Goal: Task Accomplishment & Management: Use online tool/utility

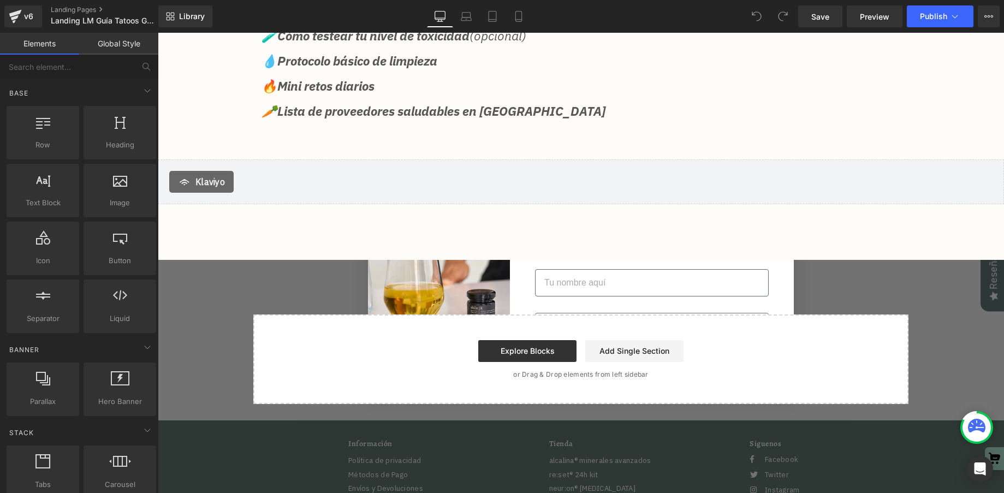
scroll to position [279, 0]
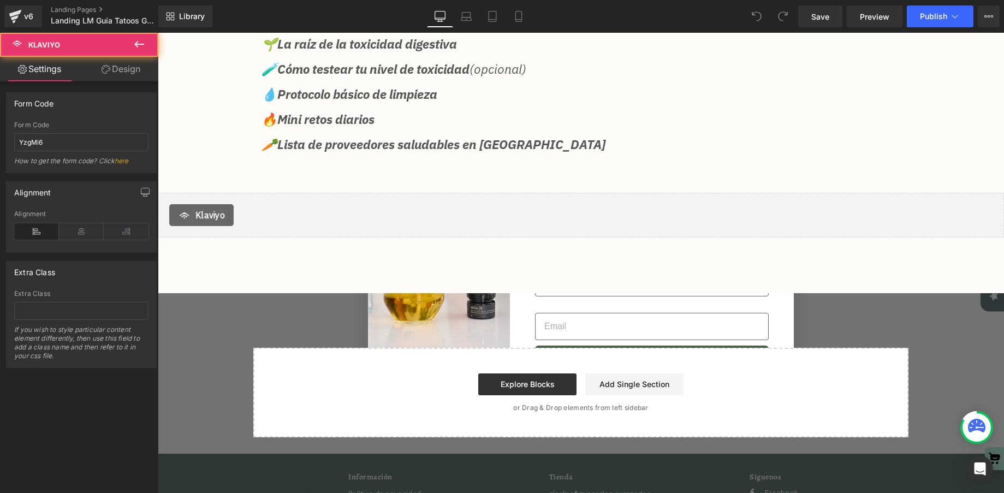
click at [216, 222] on span "Klaviyo" at bounding box center [209, 214] width 29 height 13
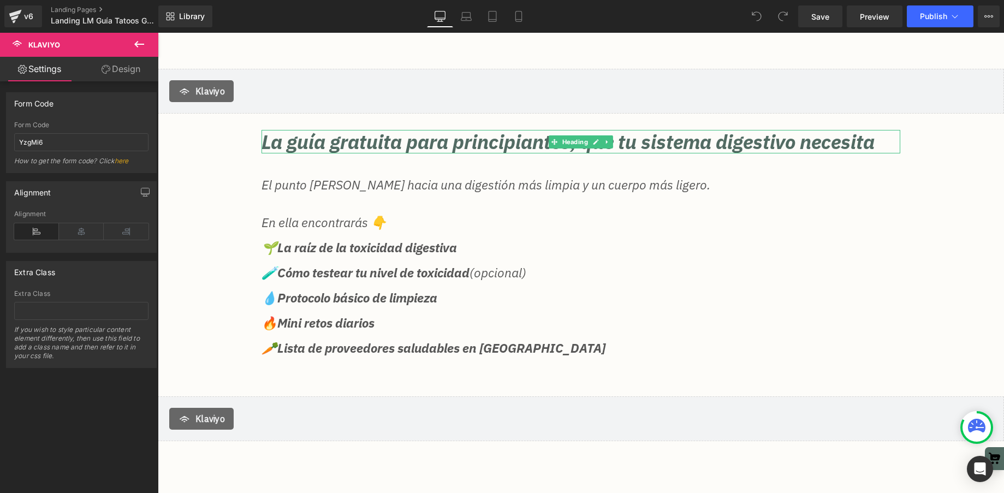
scroll to position [0, 0]
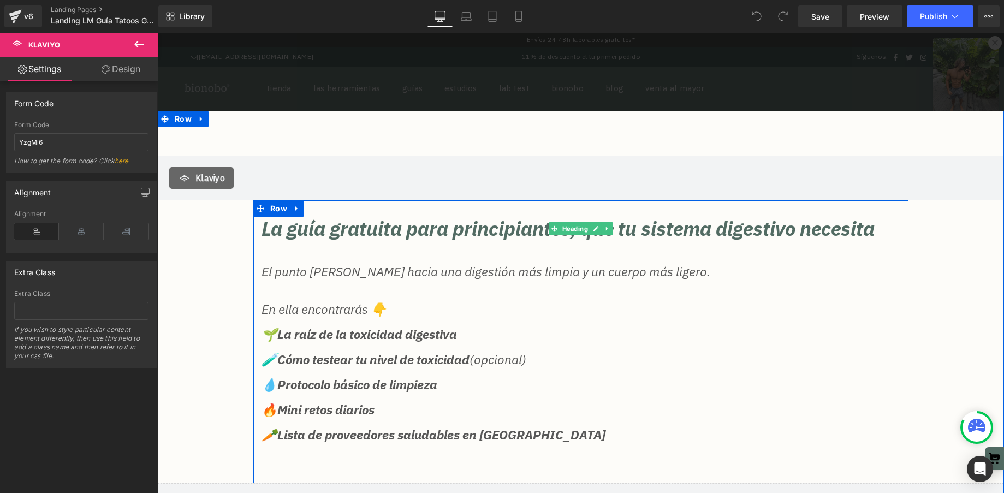
click at [533, 230] on h2 "La guía gratuita para principiantes, que tu sistema digestivo necesita" at bounding box center [580, 228] width 639 height 23
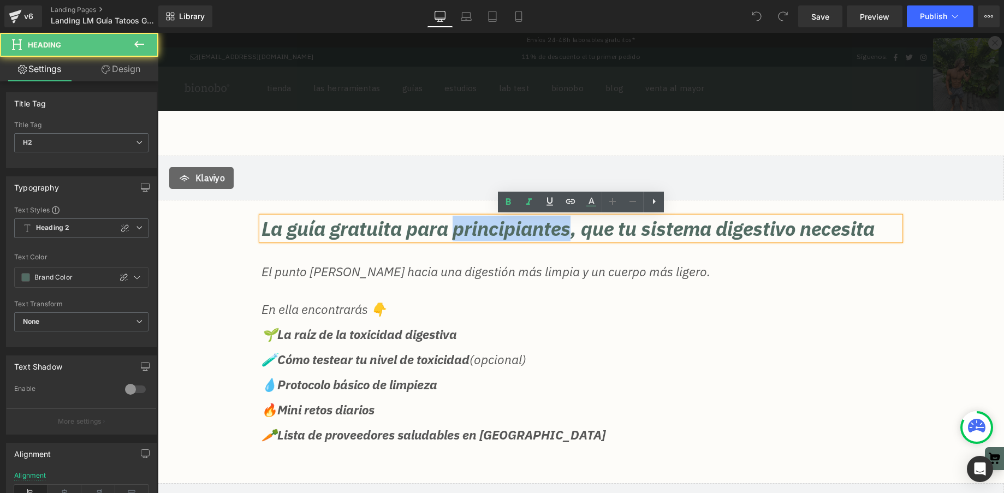
click at [533, 230] on h2 "La guía gratuita para principiantes, que tu sistema digestivo necesita" at bounding box center [580, 228] width 639 height 23
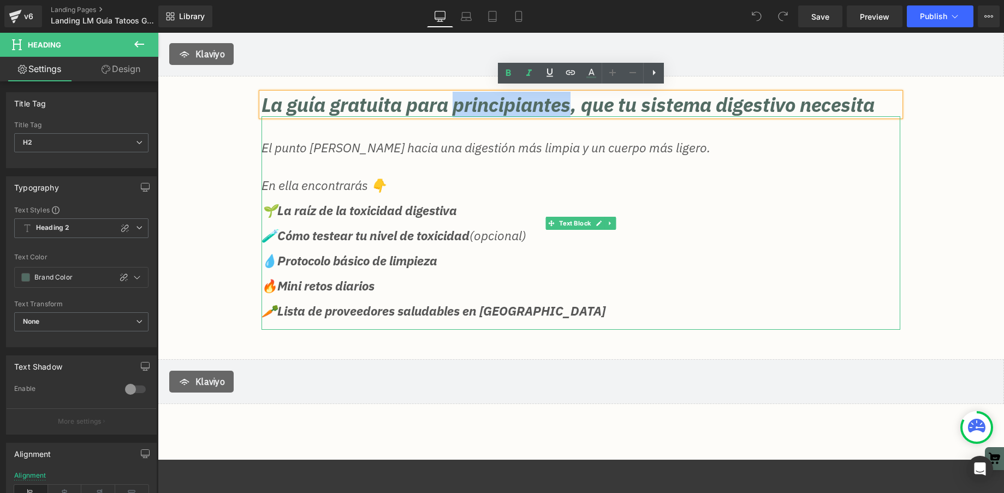
scroll to position [119, 0]
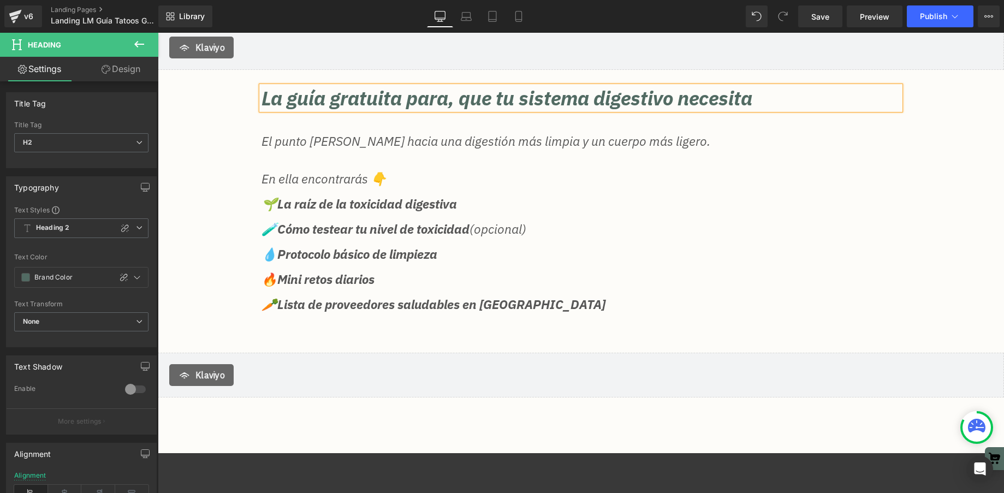
click at [457, 97] on h2 "La guía gratuita para, que tu sistema digestivo necesita" at bounding box center [580, 97] width 639 height 23
drag, startPoint x: 793, startPoint y: 99, endPoint x: 462, endPoint y: 98, distance: 330.7
click at [462, 98] on h2 "La guía gratuita para que tu sistema digestivo necesita" at bounding box center [580, 97] width 639 height 23
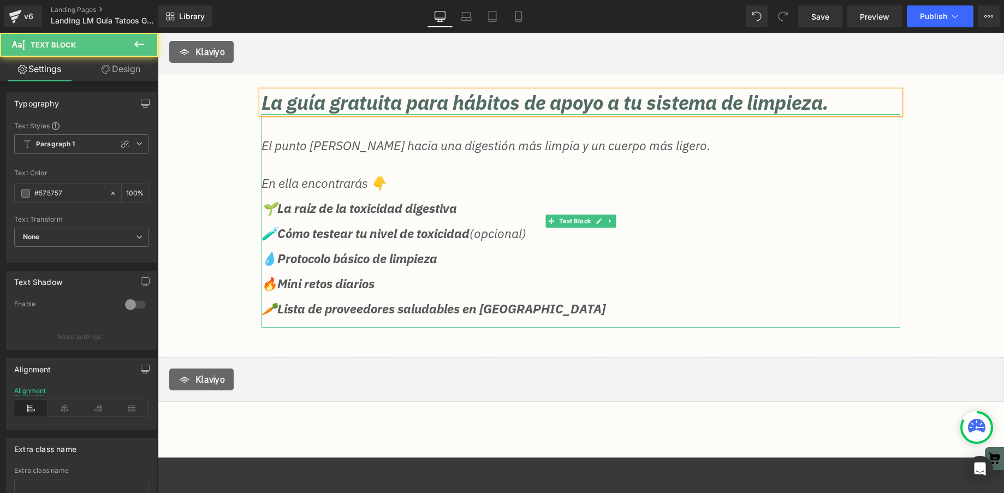
click at [449, 145] on p "El punto [PERSON_NAME] hacia una digestión más limpia y un cuerpo más ligero." at bounding box center [580, 145] width 639 height 13
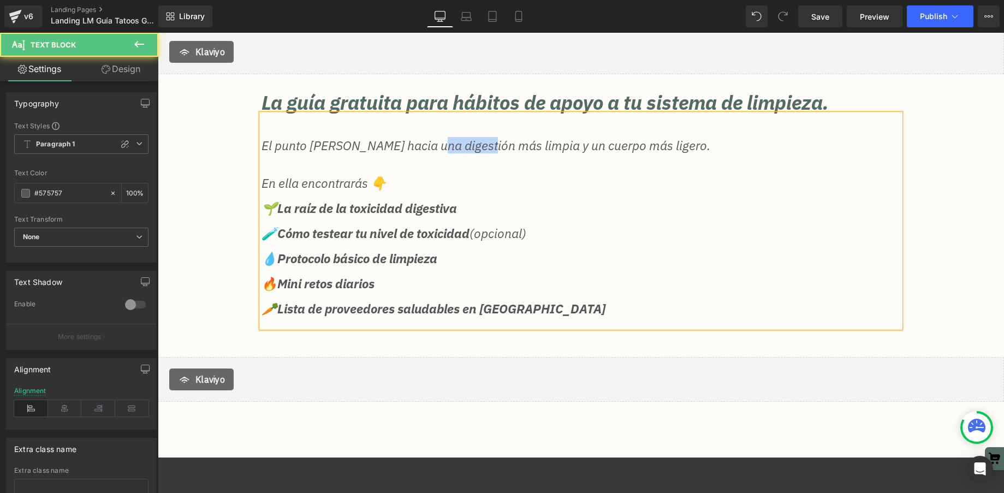
click at [449, 145] on p "El punto [PERSON_NAME] hacia una digestión más limpia y un cuerpo más ligero." at bounding box center [580, 145] width 639 height 13
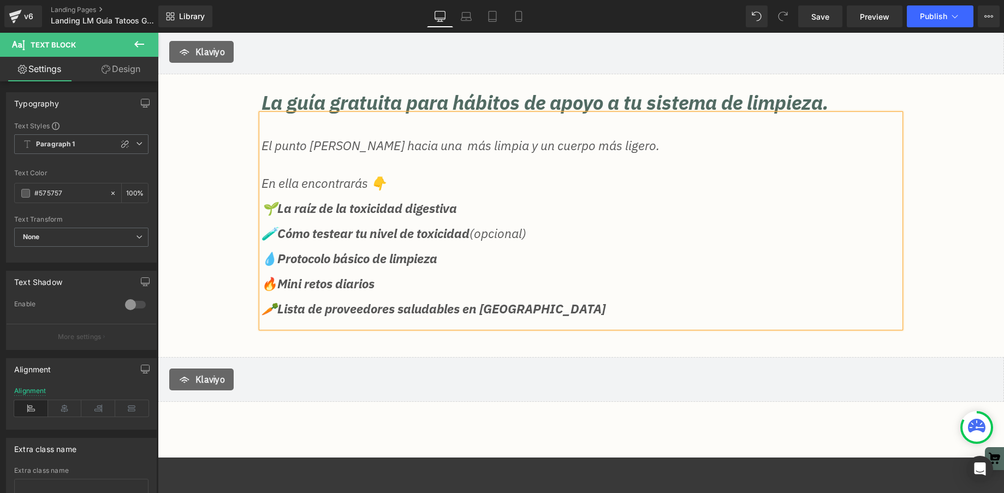
click at [430, 147] on p "El punto [PERSON_NAME] hacia una más limpia y un cuerpo más ligero." at bounding box center [580, 145] width 639 height 13
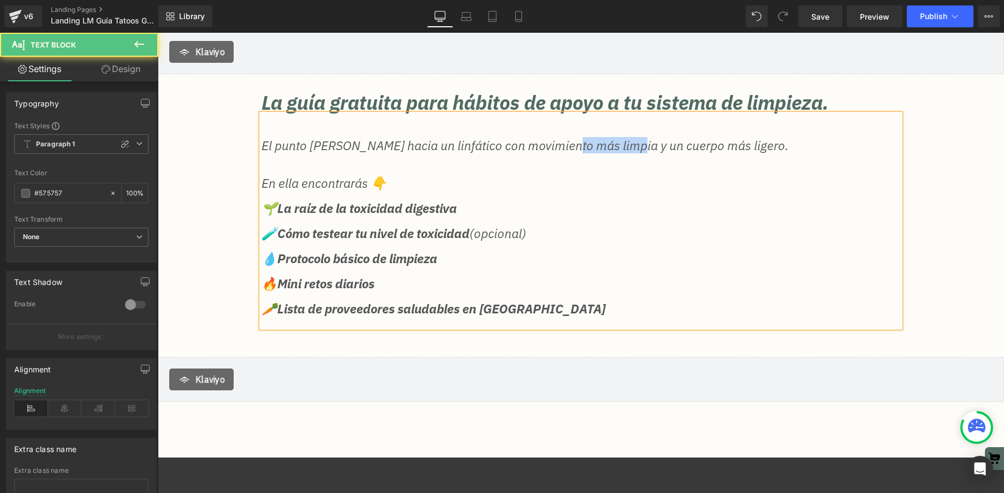
drag, startPoint x: 621, startPoint y: 146, endPoint x: 564, endPoint y: 147, distance: 56.8
click at [564, 147] on p "El punto [PERSON_NAME] hacia un linfático con movimiento más limpia y un cuerpo…" at bounding box center [580, 145] width 639 height 13
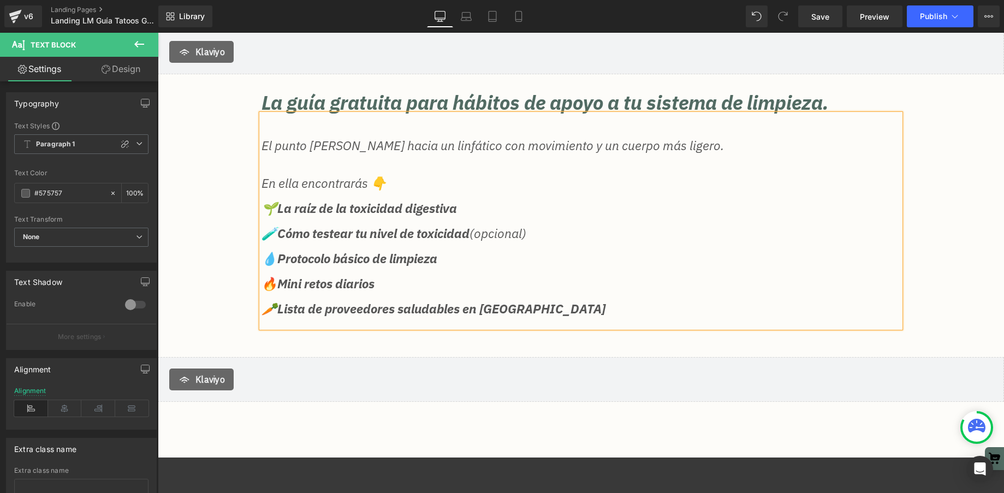
click at [437, 303] on strong "Lista de proveedores saludables en [GEOGRAPHIC_DATA]" at bounding box center [441, 308] width 328 height 16
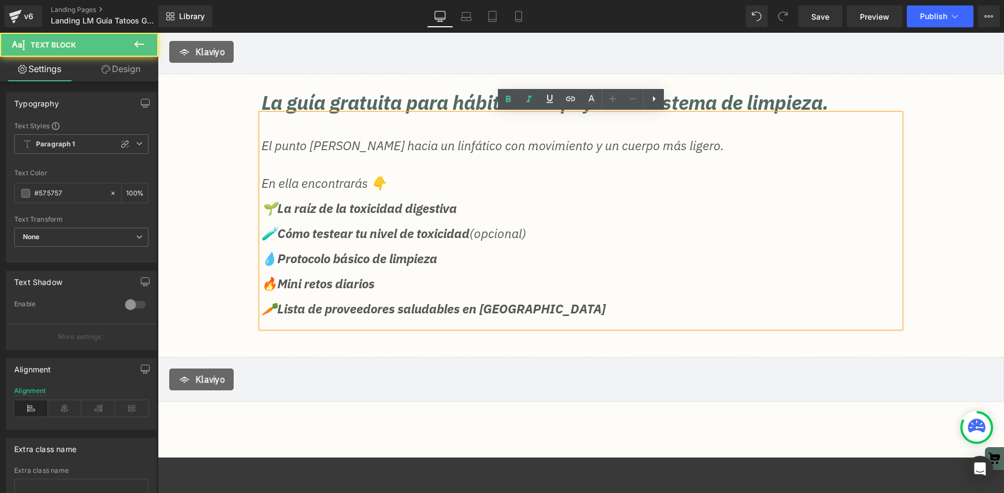
click at [543, 310] on p "🥕 Lista de proveedores saludables en [GEOGRAPHIC_DATA]" at bounding box center [580, 314] width 639 height 25
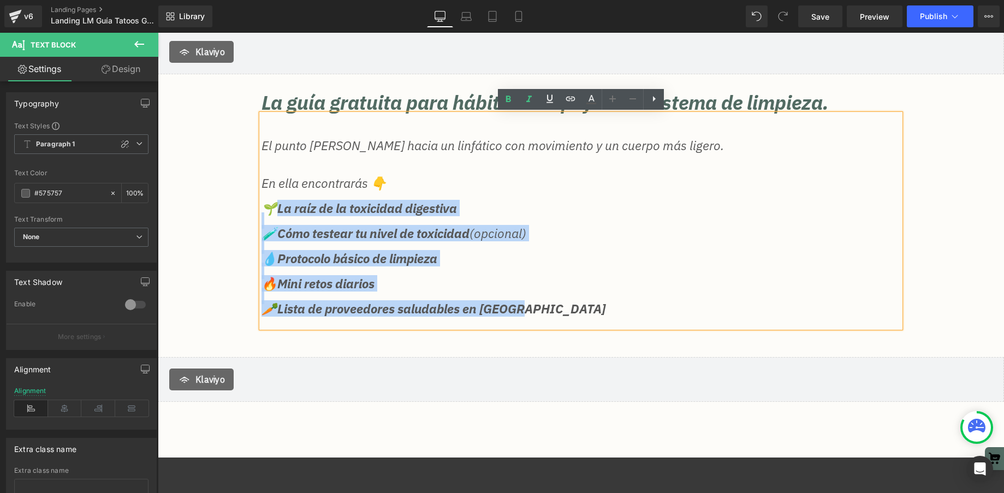
drag, startPoint x: 545, startPoint y: 309, endPoint x: 300, endPoint y: 224, distance: 258.7
click at [275, 202] on div "El punto [PERSON_NAME] hacia un linfático con movimiento y un cuerpo más ligero…" at bounding box center [580, 220] width 639 height 213
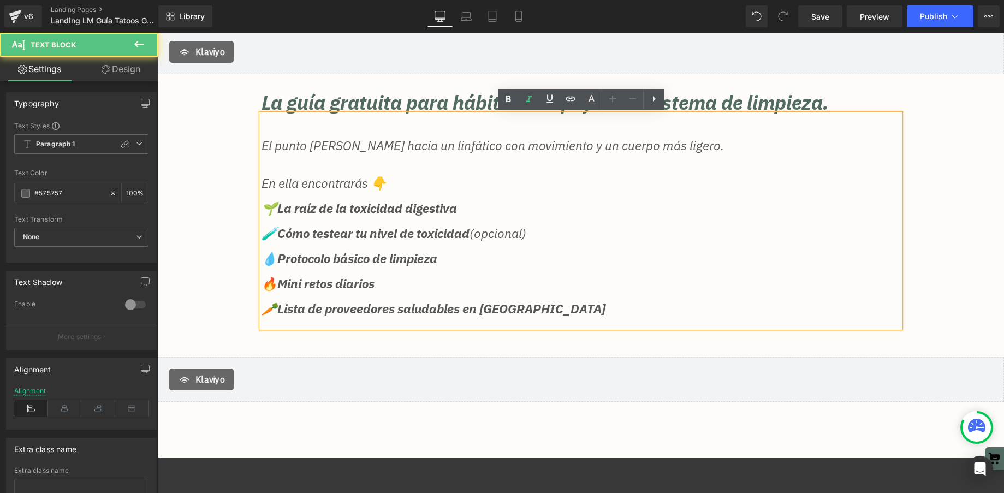
click at [336, 252] on strong "Protocolo básico de limpieza" at bounding box center [357, 258] width 160 height 16
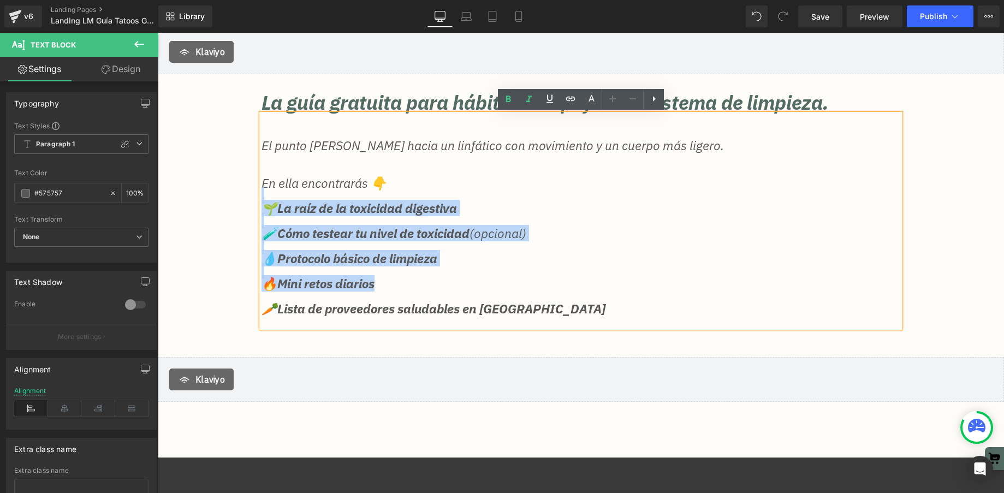
drag, startPoint x: 401, startPoint y: 288, endPoint x: 273, endPoint y: 197, distance: 157.0
click at [273, 197] on div "El punto [PERSON_NAME] hacia un linfático con movimiento y un cuerpo más ligero…" at bounding box center [580, 220] width 639 height 213
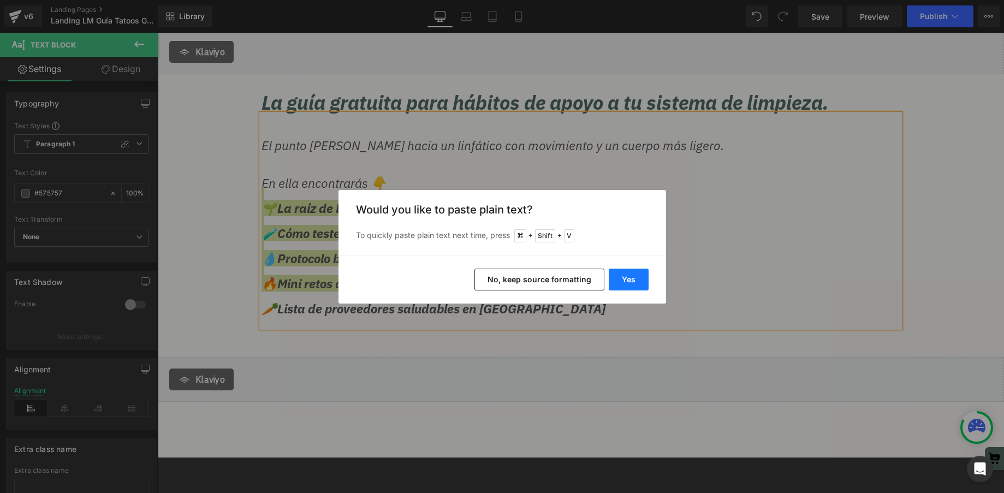
click at [629, 289] on div "Yes No, keep source formatting" at bounding box center [501, 279] width 327 height 48
click at [631, 284] on button "Yes" at bounding box center [629, 280] width 40 height 22
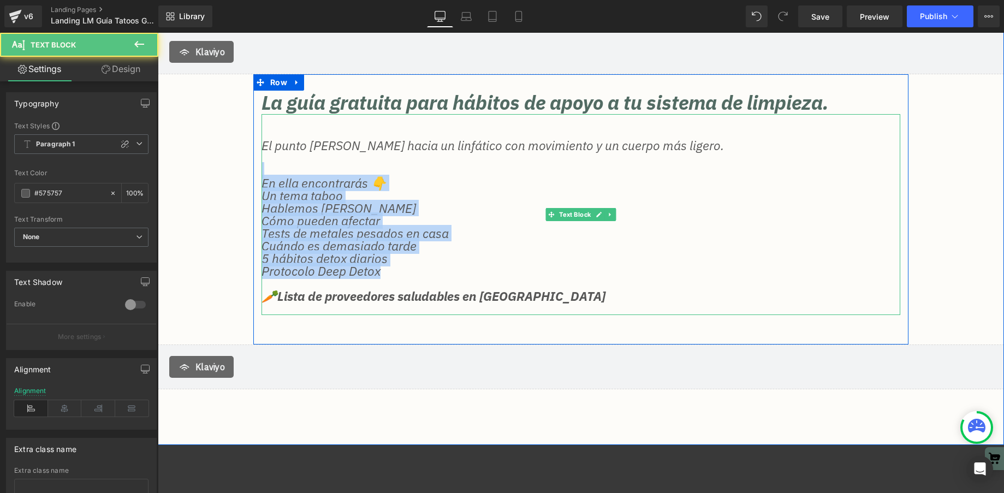
drag, startPoint x: 408, startPoint y: 278, endPoint x: 265, endPoint y: 171, distance: 179.3
click at [265, 171] on div "El punto [PERSON_NAME] hacia un linfático con movimiento y un cuerpo más ligero…" at bounding box center [580, 214] width 639 height 201
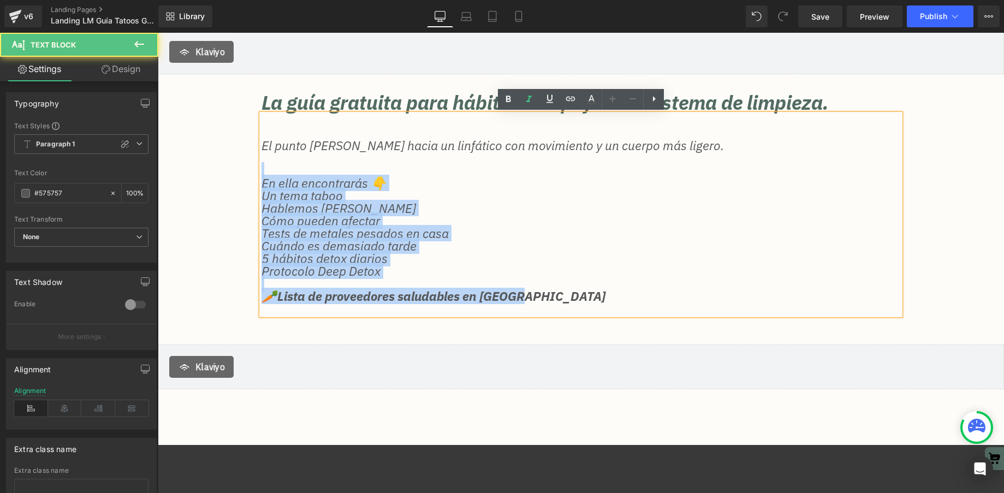
drag, startPoint x: 527, startPoint y: 297, endPoint x: 240, endPoint y: 171, distance: 313.3
click at [240, 171] on div "[PERSON_NAME] La guía gratuita para hábitos de apoyo a tu sistema de limpieza. …" at bounding box center [581, 209] width 846 height 360
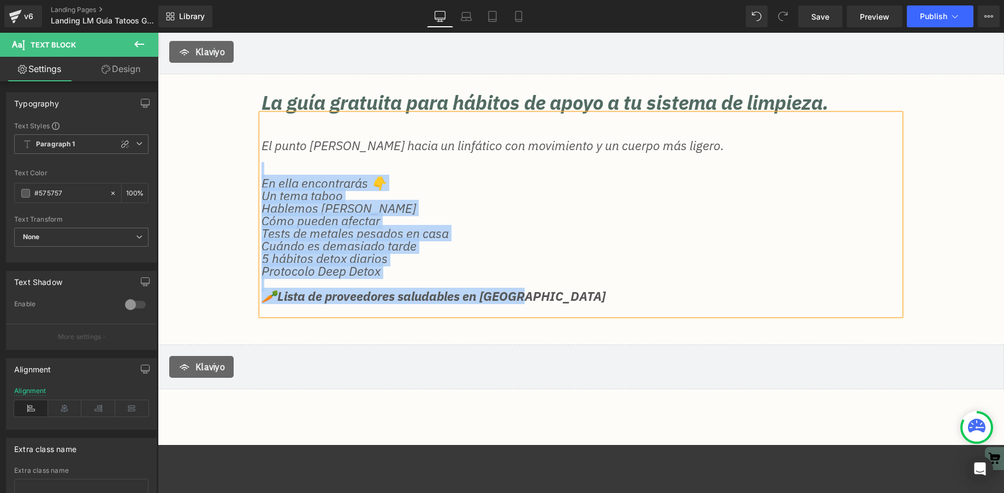
copy div "En ella encontrarás 👇 Un tema taboo Hablemos [PERSON_NAME] Cómo pueden afectar …"
drag, startPoint x: 552, startPoint y: 349, endPoint x: 545, endPoint y: 332, distance: 18.3
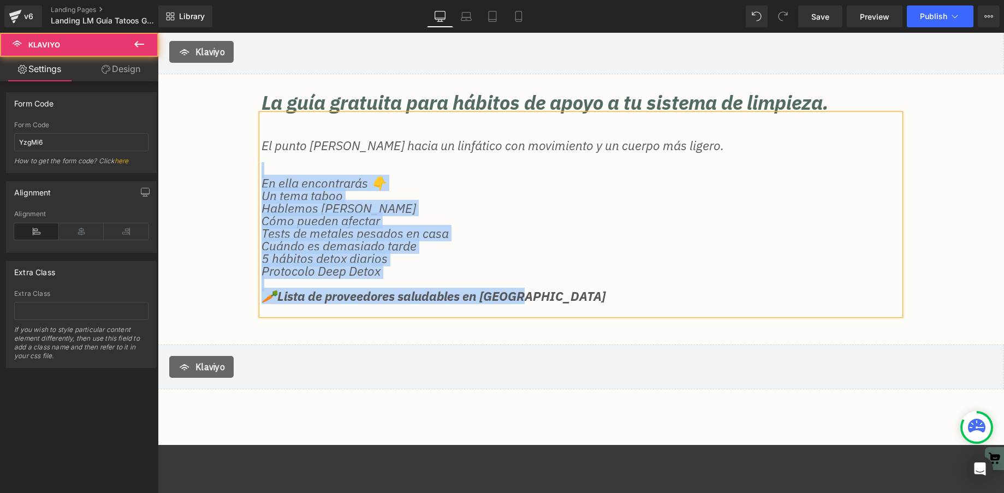
click at [546, 305] on p "🥕 Lista de proveedores saludables en [GEOGRAPHIC_DATA]" at bounding box center [580, 302] width 639 height 25
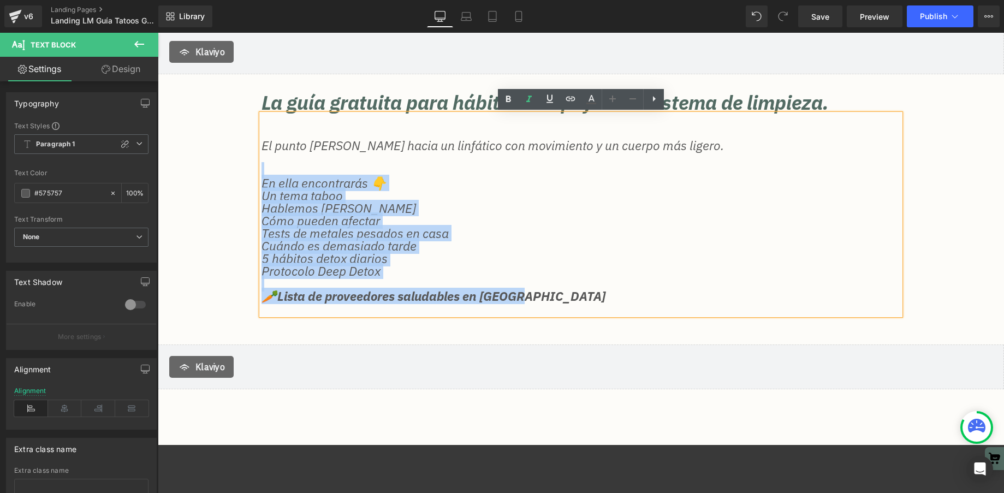
drag, startPoint x: 558, startPoint y: 293, endPoint x: 283, endPoint y: 174, distance: 300.4
click at [283, 174] on div "El punto [PERSON_NAME] hacia un linfático con movimiento y un cuerpo más ligero…" at bounding box center [580, 214] width 639 height 201
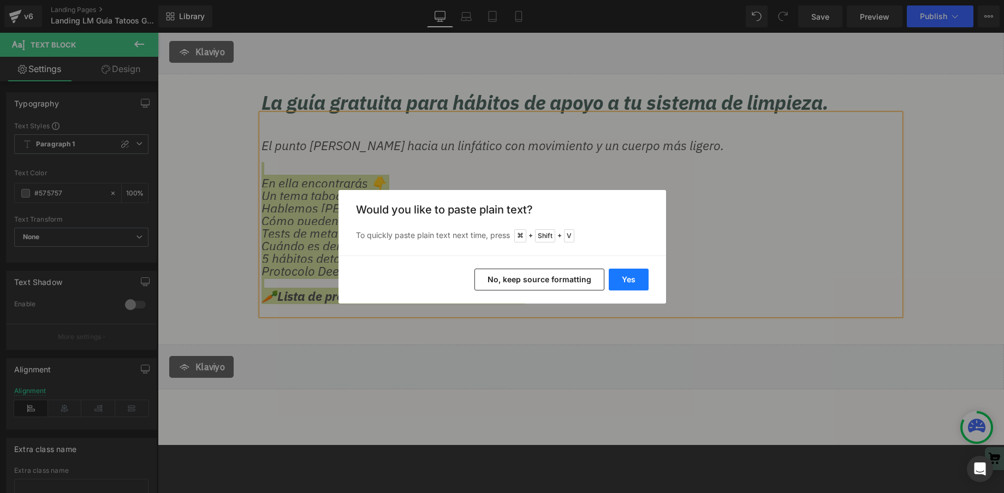
click at [635, 285] on button "Yes" at bounding box center [629, 280] width 40 height 22
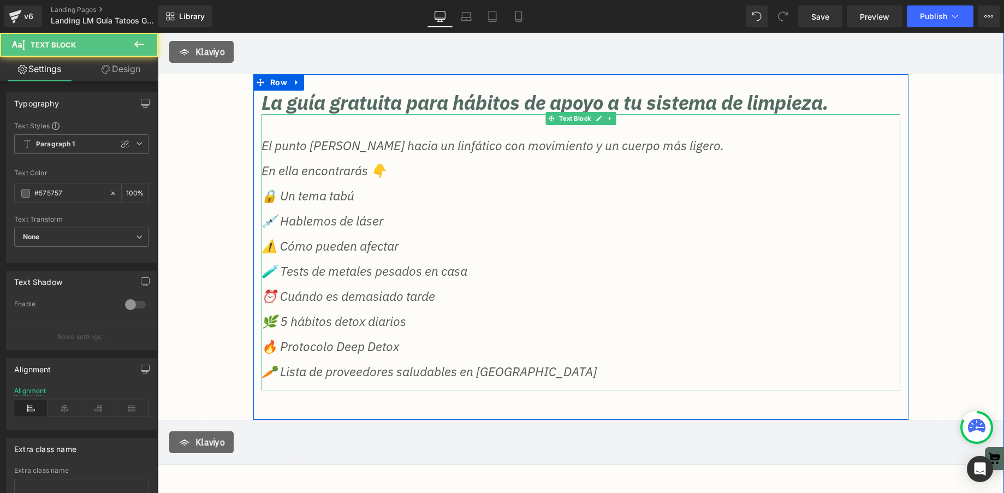
click at [271, 369] on p "🥕 Lista de proveedores saludables en [GEOGRAPHIC_DATA]" at bounding box center [580, 371] width 639 height 13
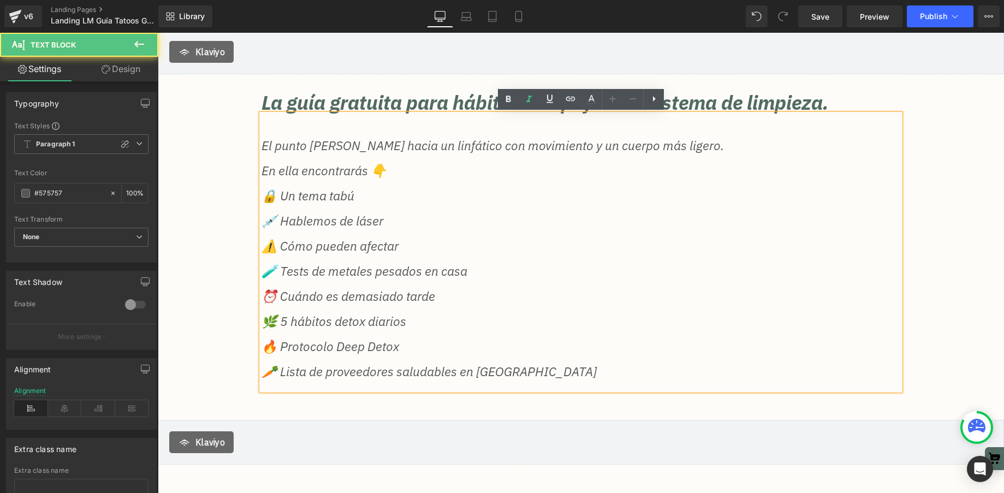
click at [281, 370] on p "🥕 Lista de proveedores saludables en [GEOGRAPHIC_DATA]" at bounding box center [580, 371] width 639 height 13
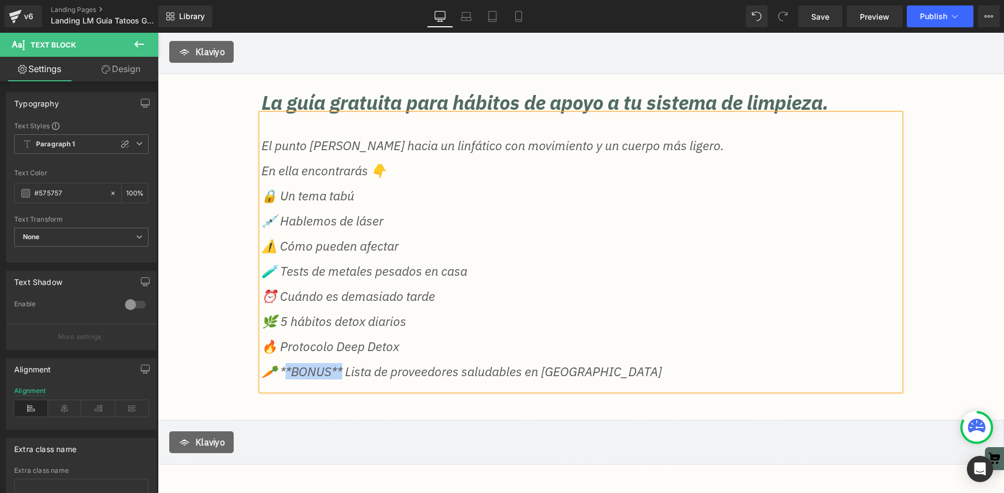
drag, startPoint x: 343, startPoint y: 372, endPoint x: 281, endPoint y: 367, distance: 63.0
click at [281, 367] on p "🥕 **BONUS** Lista de proveedores saludables en [GEOGRAPHIC_DATA]" at bounding box center [580, 371] width 639 height 13
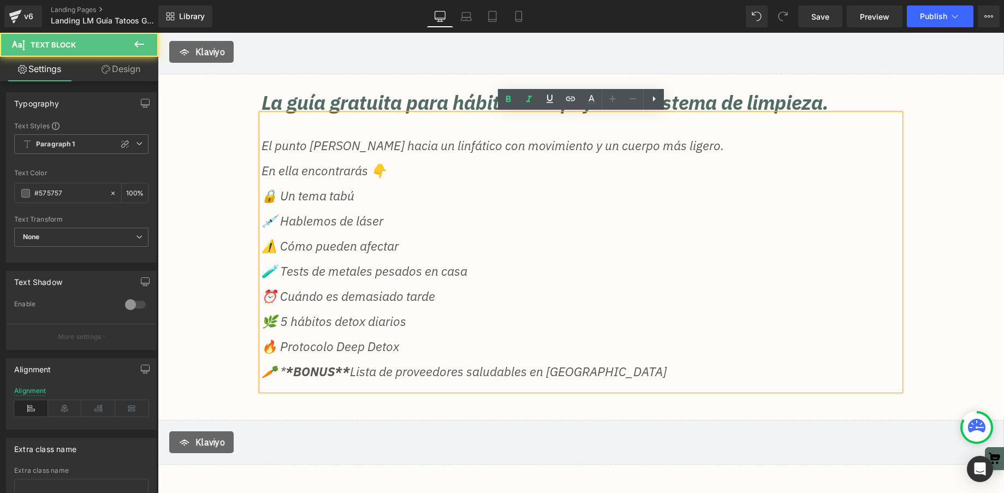
click at [602, 368] on p "🥕 * *BONUS** Lista de proveedores saludables en [GEOGRAPHIC_DATA]" at bounding box center [580, 371] width 639 height 13
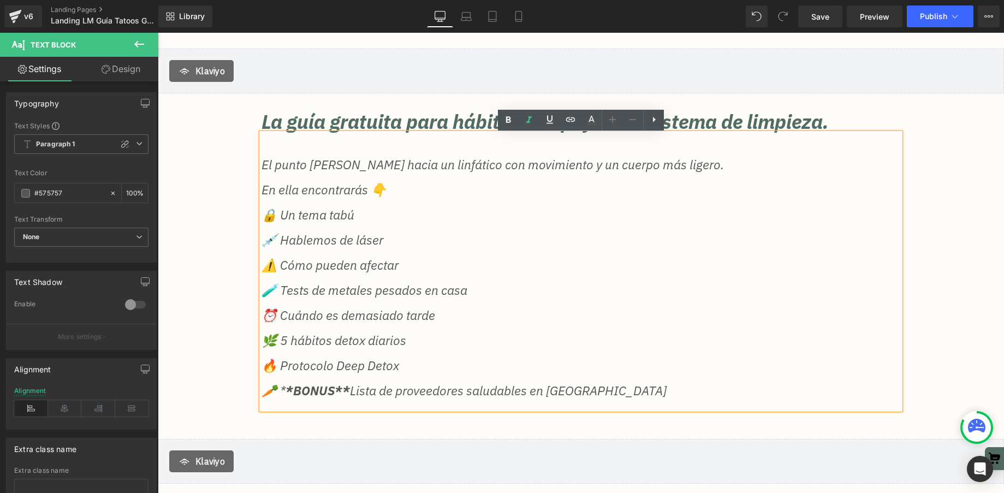
scroll to position [94, 0]
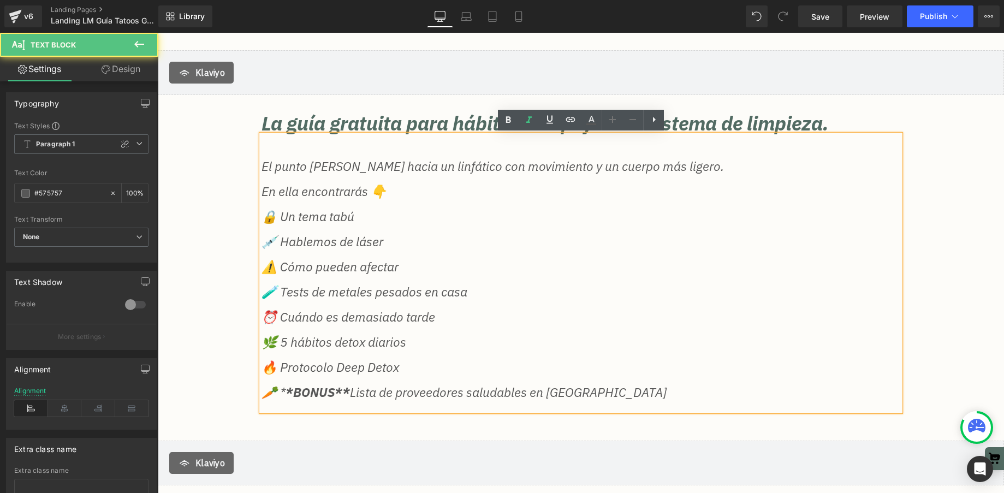
click at [388, 189] on p "En ella encontrarás 👇" at bounding box center [580, 191] width 639 height 13
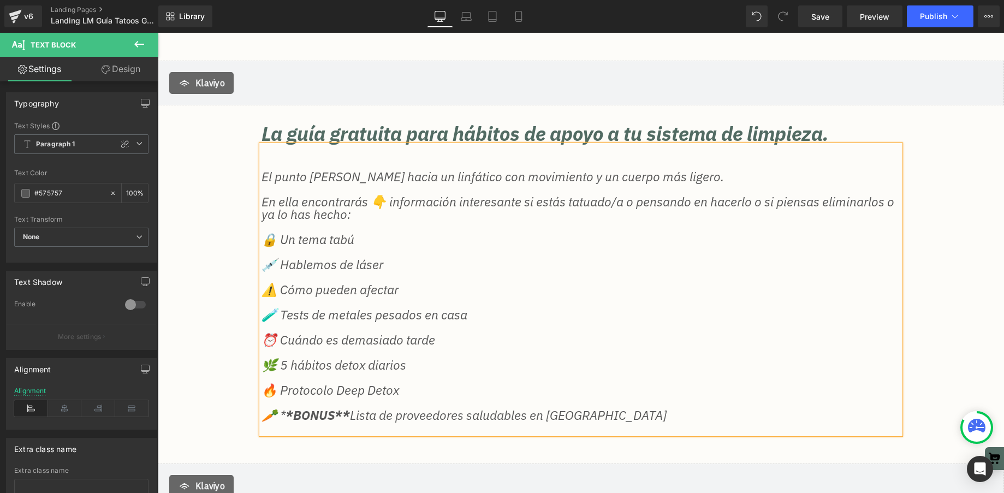
scroll to position [77, 0]
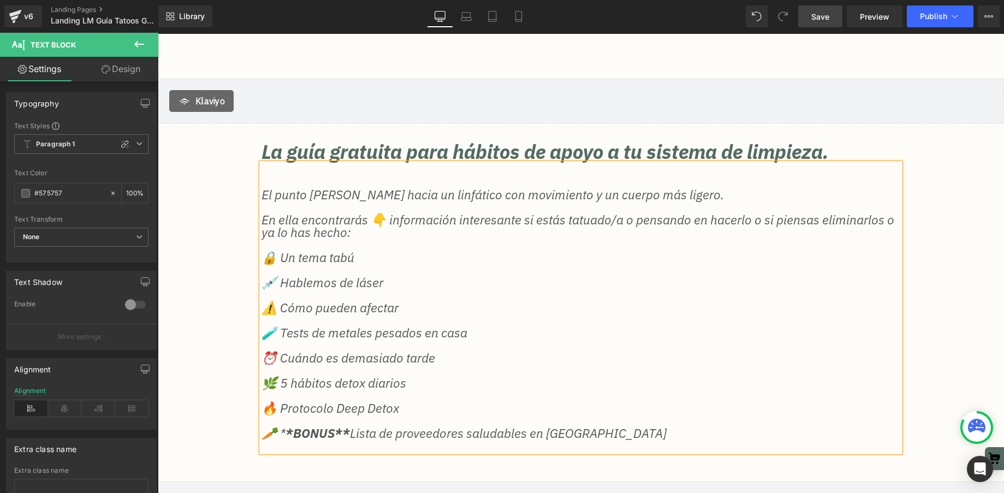
click at [819, 17] on span "Save" at bounding box center [820, 16] width 18 height 11
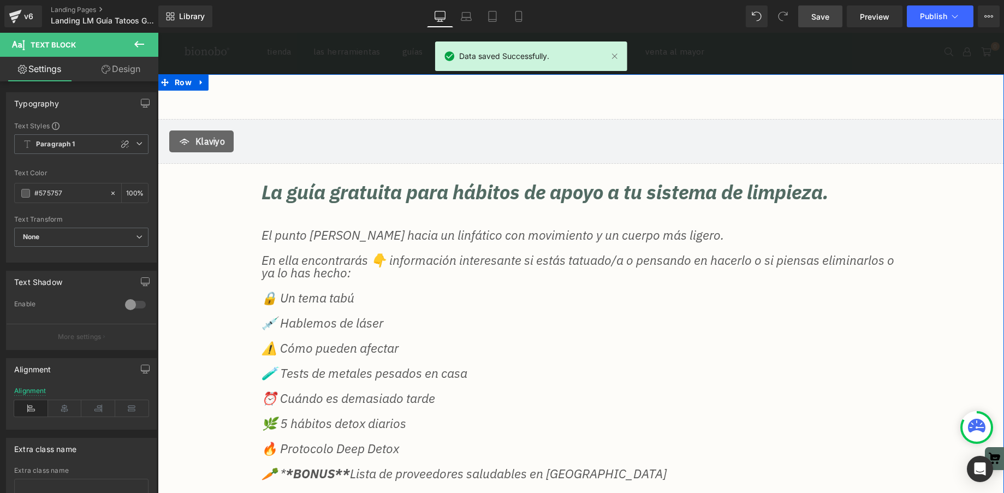
scroll to position [52, 0]
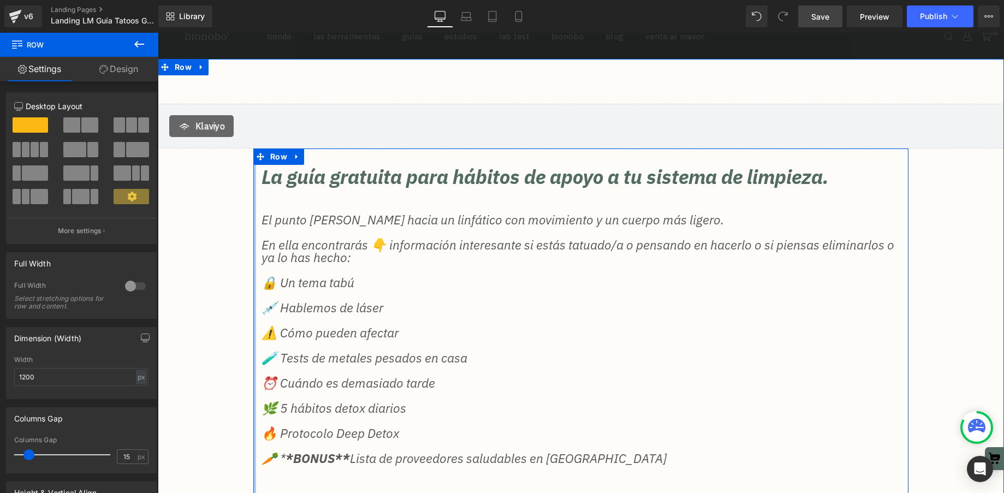
drag, startPoint x: 254, startPoint y: 177, endPoint x: 246, endPoint y: 177, distance: 8.2
click at [246, 177] on div "[PERSON_NAME] La guía gratuita para hábitos de apoyo a tu sistema de limpieza. …" at bounding box center [581, 328] width 846 height 448
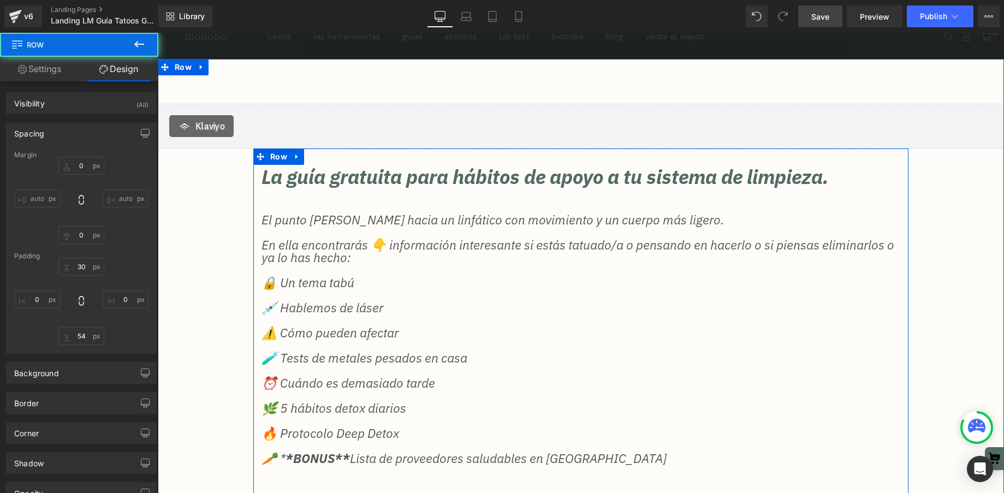
click at [222, 182] on div "[PERSON_NAME] La guía gratuita para hábitos de apoyo a tu sistema de limpieza. …" at bounding box center [581, 328] width 846 height 448
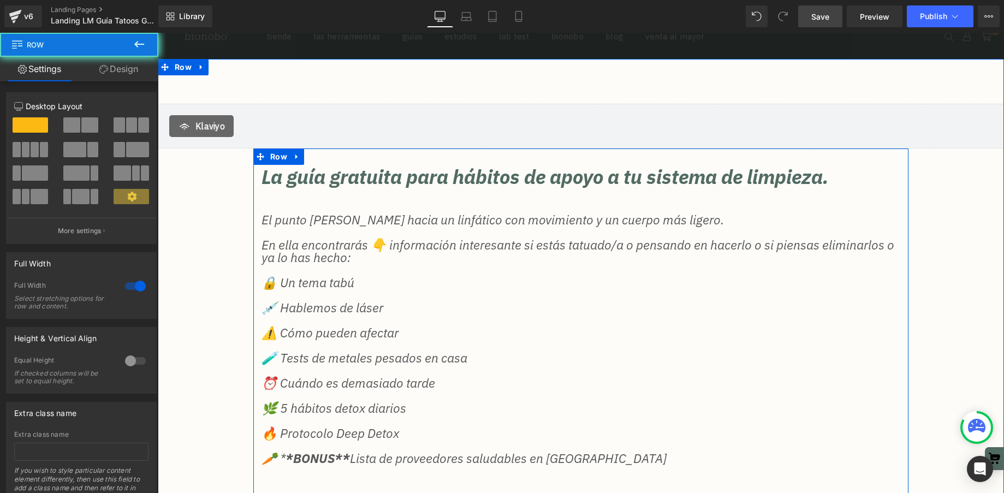
scroll to position [52, 0]
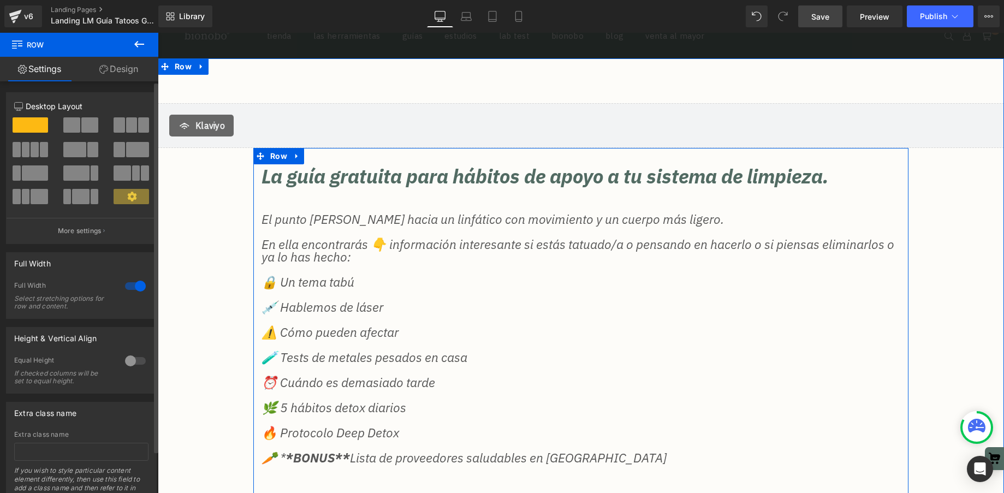
click at [78, 123] on span at bounding box center [71, 124] width 17 height 15
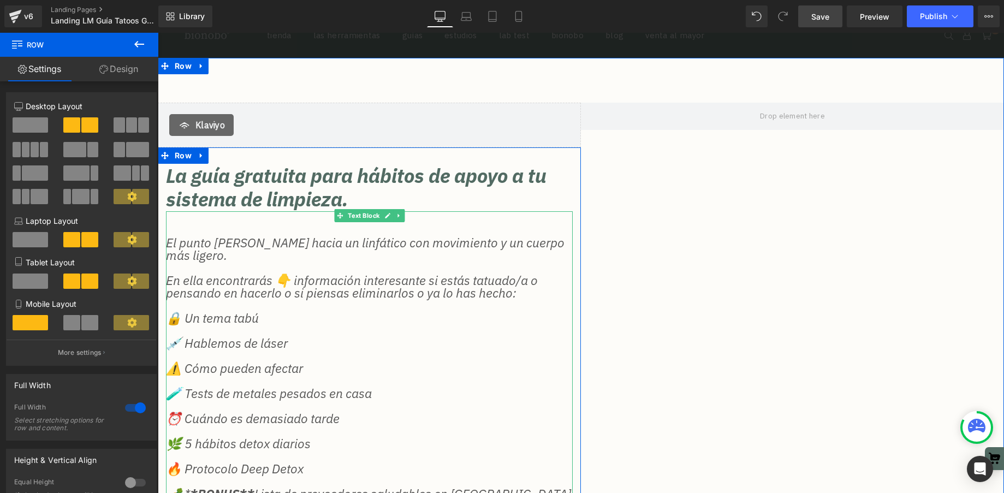
scroll to position [56, 0]
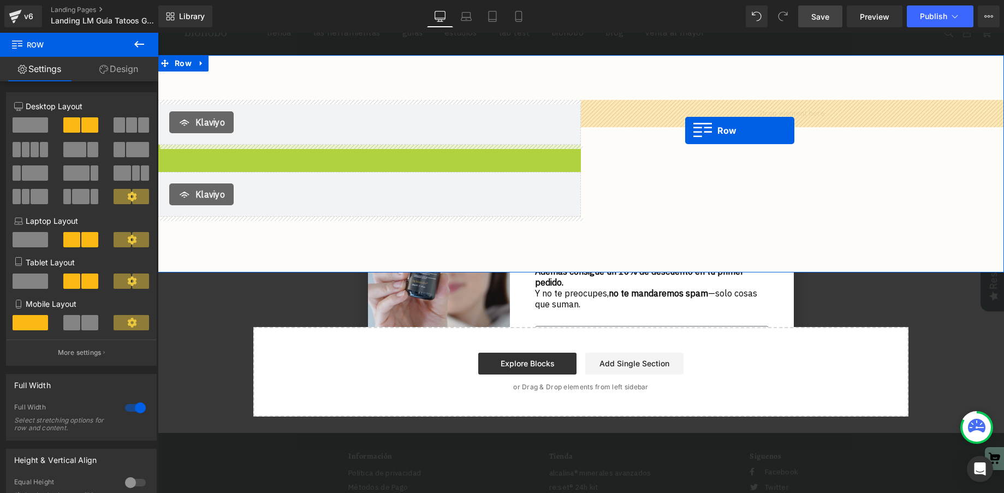
drag, startPoint x: 164, startPoint y: 153, endPoint x: 685, endPoint y: 130, distance: 521.7
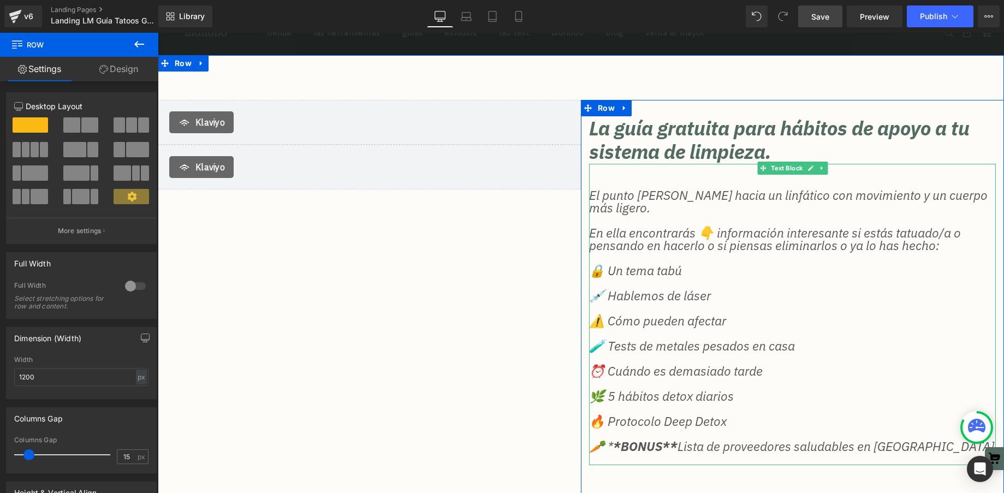
click at [690, 211] on p "El punto [PERSON_NAME] hacia un linfático con movimiento y un cuerpo más ligero." at bounding box center [792, 201] width 407 height 25
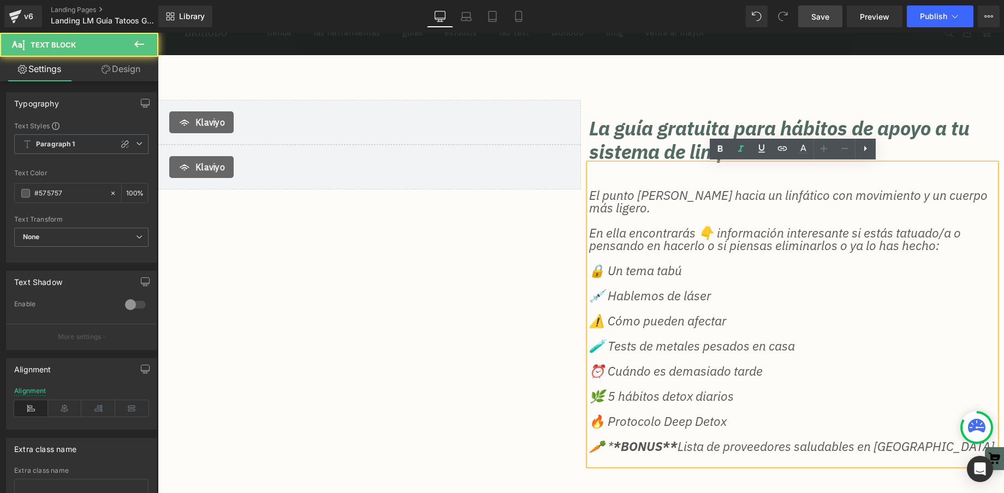
click at [639, 136] on h2 "La guía gratuita para hábitos de apoyo a tu sistema de limpieza." at bounding box center [792, 139] width 407 height 47
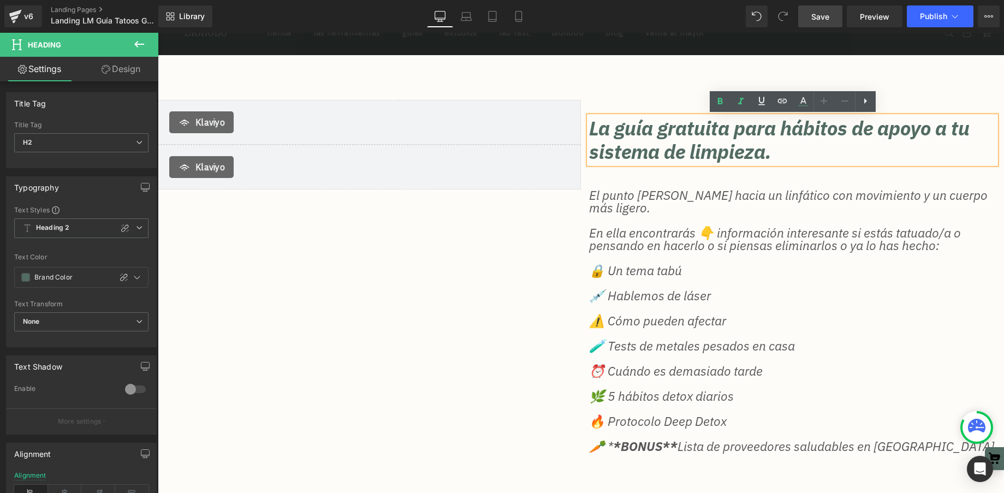
drag, startPoint x: 609, startPoint y: 110, endPoint x: 604, endPoint y: 117, distance: 9.1
click at [609, 110] on div "La guía gratuita para hábitos de apoyo a tu sistema de limpieza. Heading El pun…" at bounding box center [792, 297] width 423 height 394
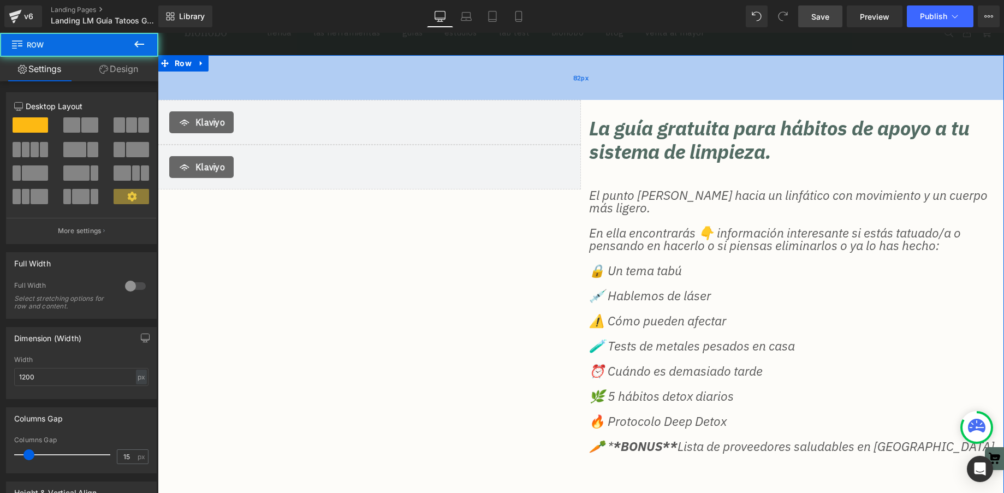
click at [513, 72] on div "82px" at bounding box center [581, 77] width 846 height 45
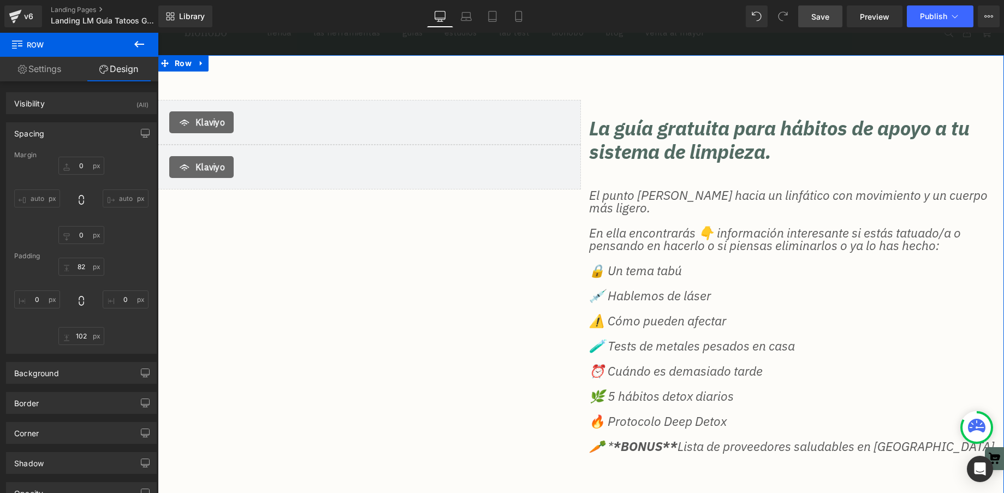
click at [428, 251] on div "Klaviyo Klaviyo Klaviyo Klaviyo La guía gratuita para hábitos de apoyo a tu sis…" at bounding box center [581, 302] width 846 height 494
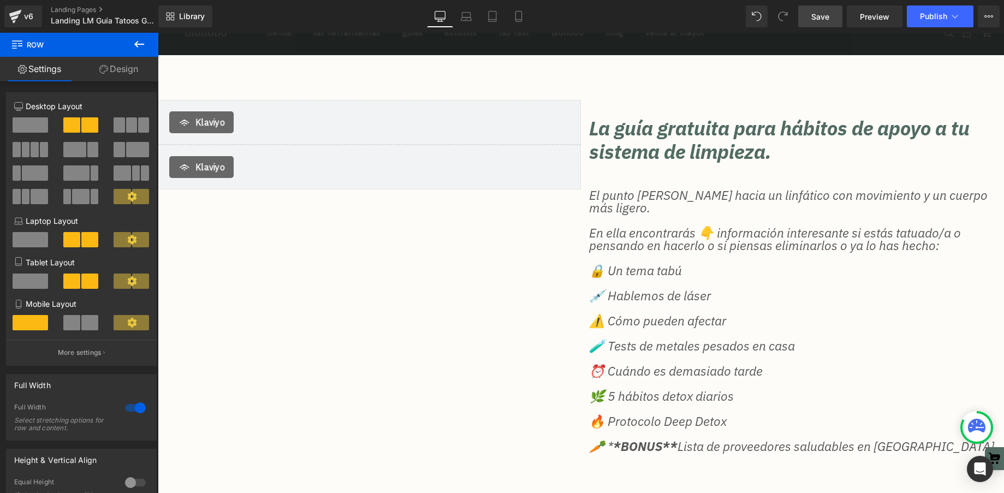
click at [140, 45] on icon at bounding box center [139, 44] width 13 height 13
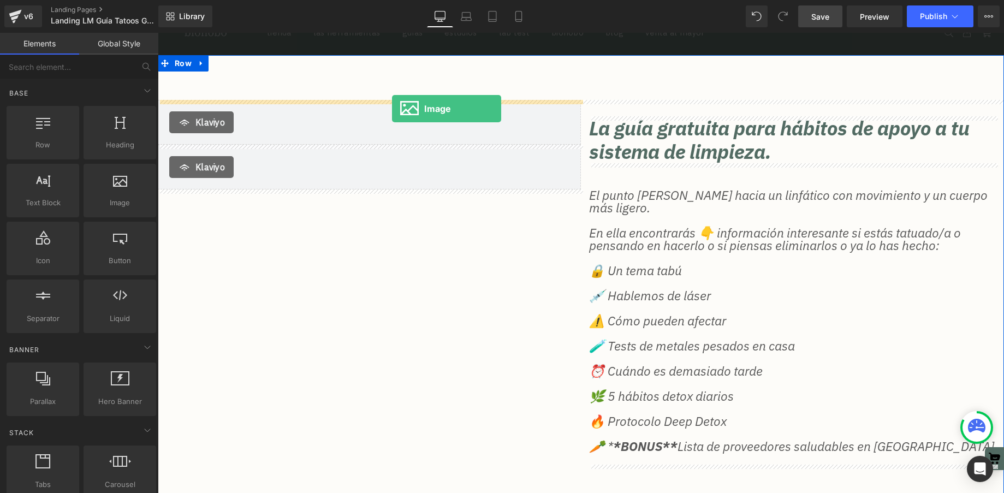
drag, startPoint x: 263, startPoint y: 212, endPoint x: 392, endPoint y: 109, distance: 165.4
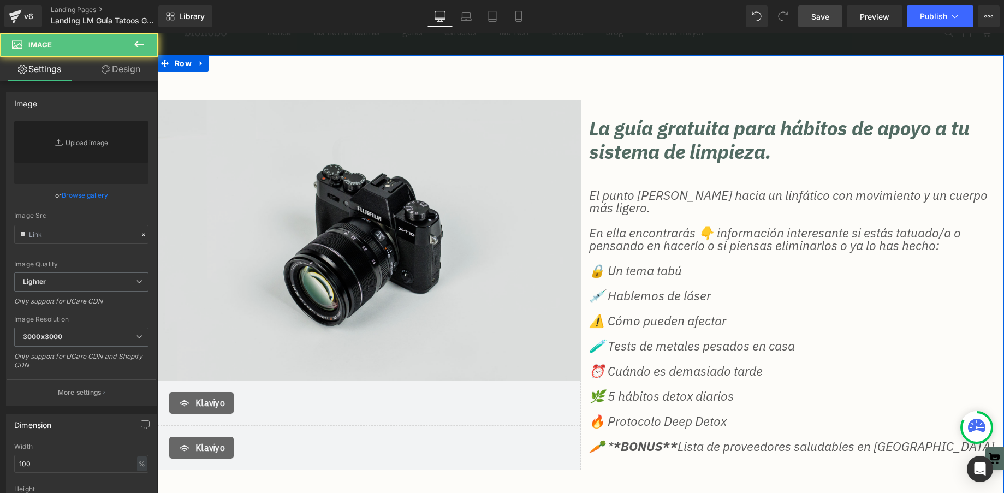
type input "//[DOMAIN_NAME][URL]"
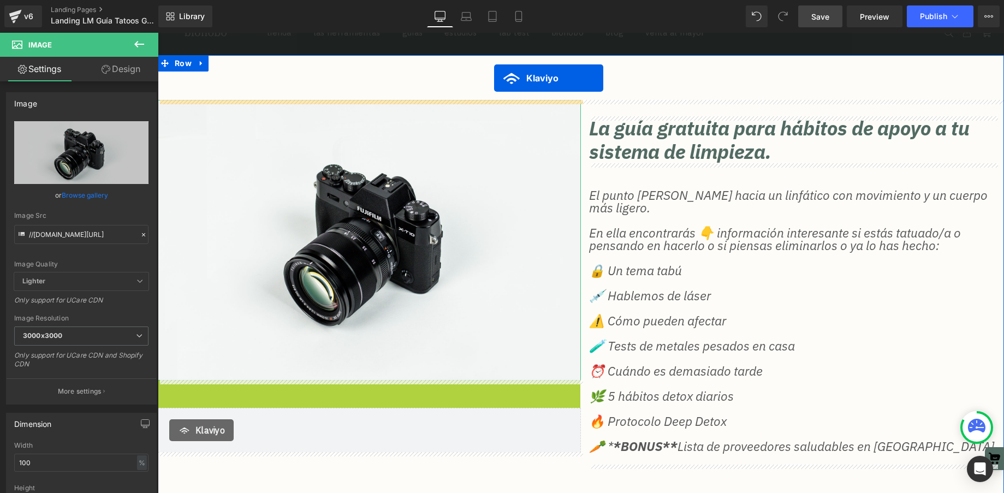
scroll to position [0, 0]
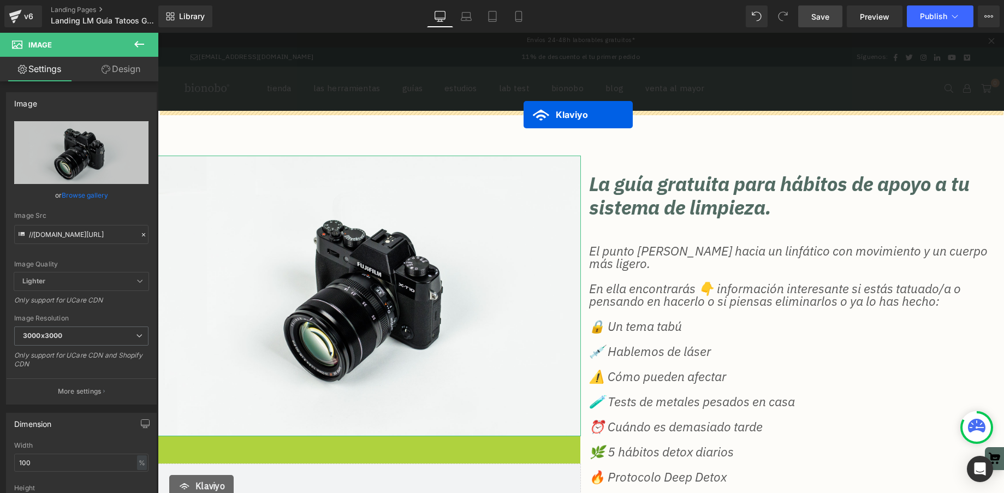
drag, startPoint x: 347, startPoint y: 392, endPoint x: 523, endPoint y: 115, distance: 328.6
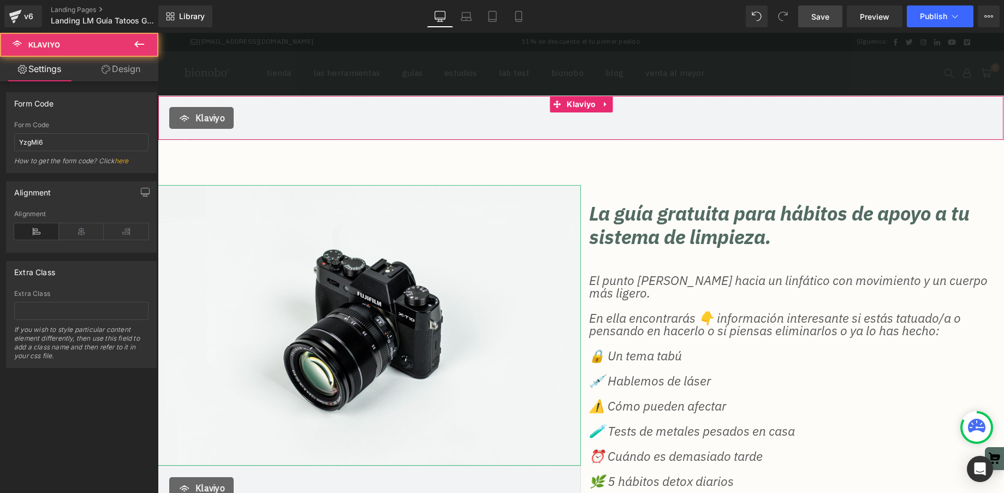
scroll to position [16, 0]
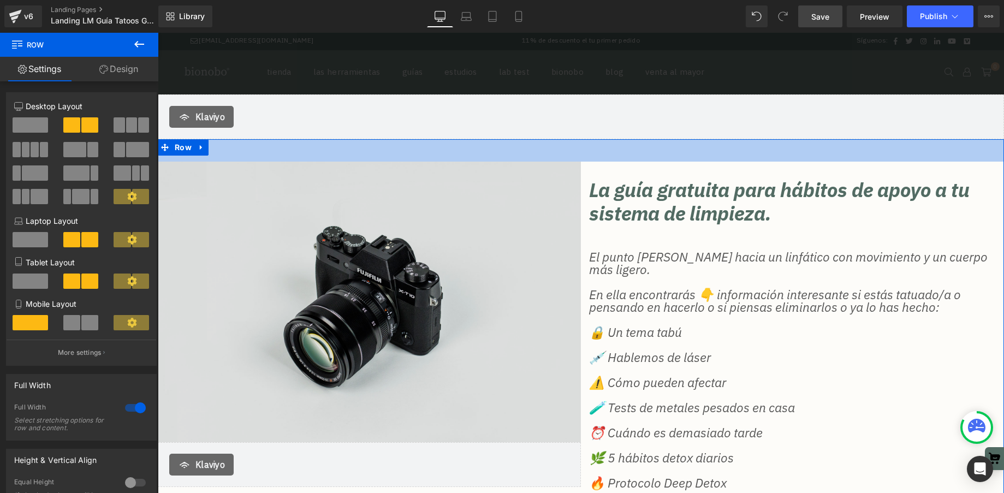
drag, startPoint x: 503, startPoint y: 170, endPoint x: 516, endPoint y: 173, distance: 13.4
click at [505, 152] on div "41px" at bounding box center [581, 150] width 846 height 22
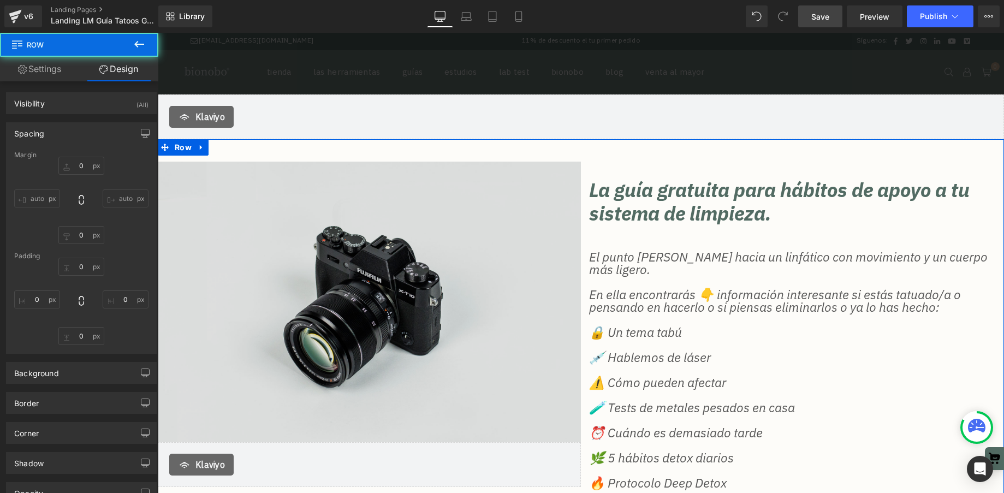
type input "0"
type input "41"
type input "0"
type input "102"
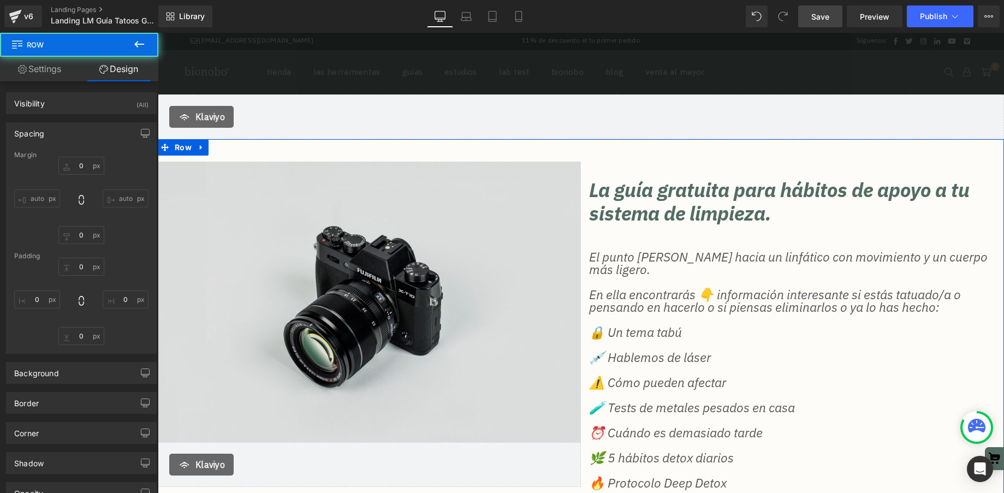
type input "0"
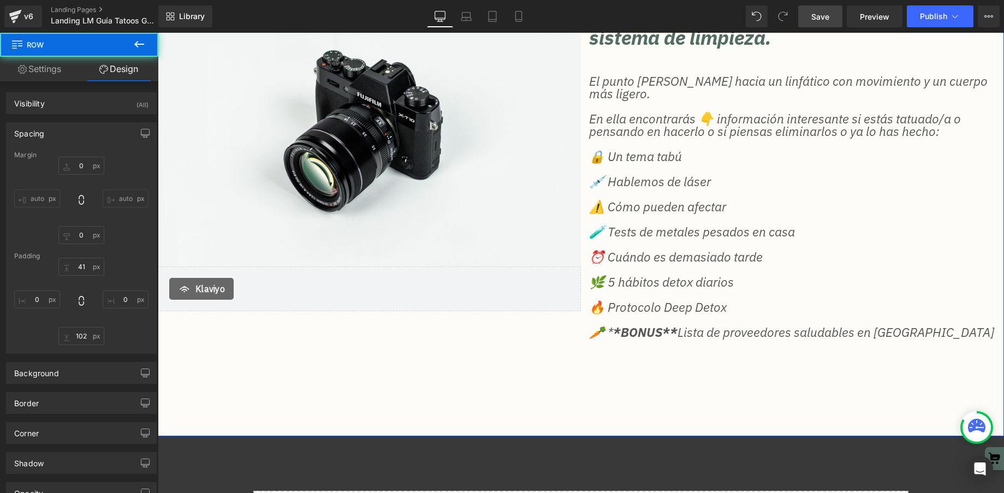
scroll to position [189, 0]
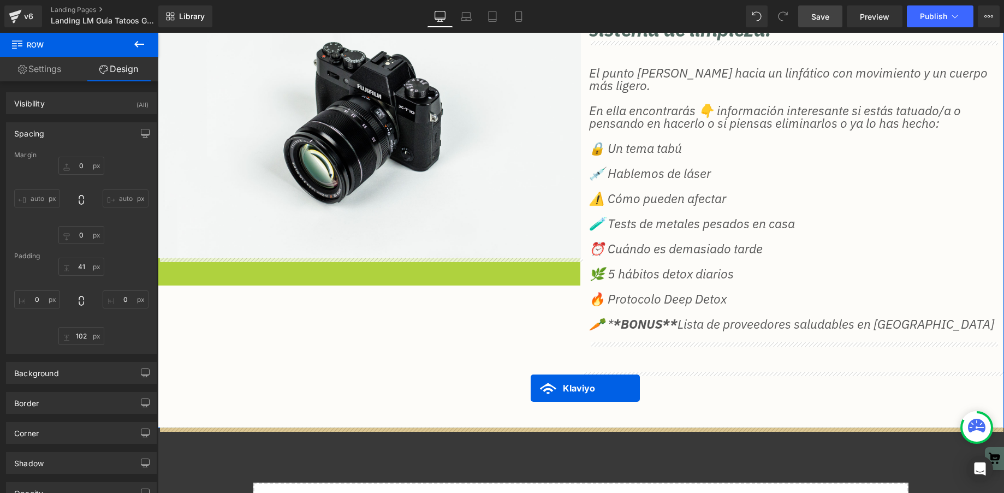
drag, startPoint x: 342, startPoint y: 265, endPoint x: 530, endPoint y: 388, distance: 225.1
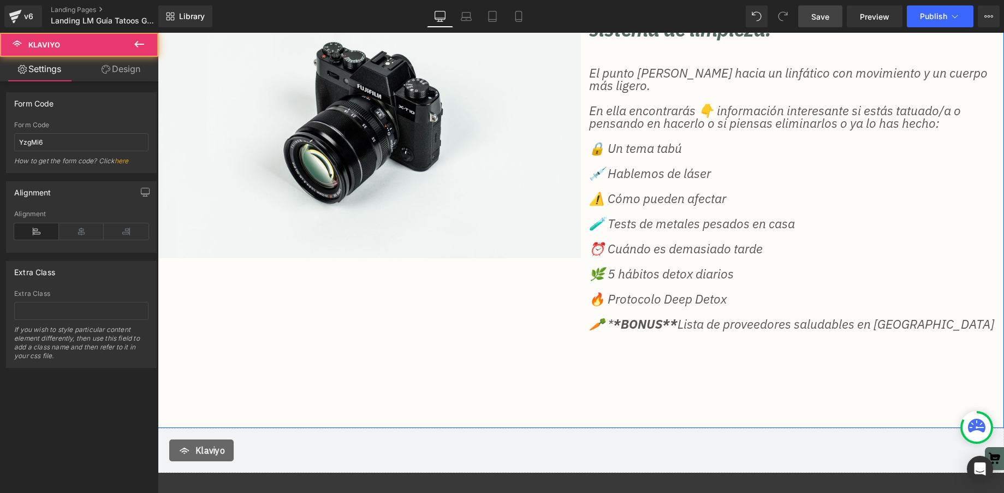
scroll to position [224, 0]
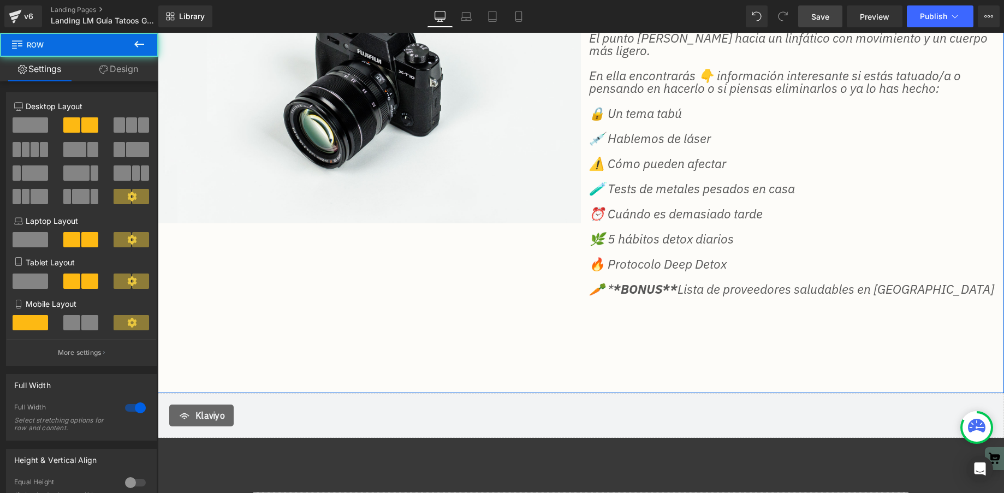
click at [539, 363] on div "Image La guía gratuita para hábitos de apoyo a tu sistema de limpieza. Heading …" at bounding box center [581, 156] width 846 height 472
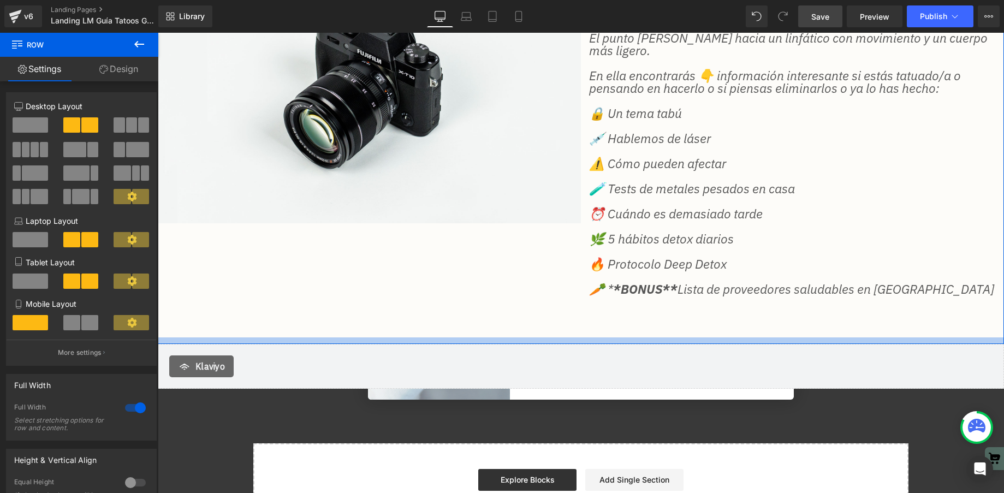
drag, startPoint x: 557, startPoint y: 389, endPoint x: 564, endPoint y: 340, distance: 49.6
click at [564, 340] on div at bounding box center [581, 340] width 846 height 7
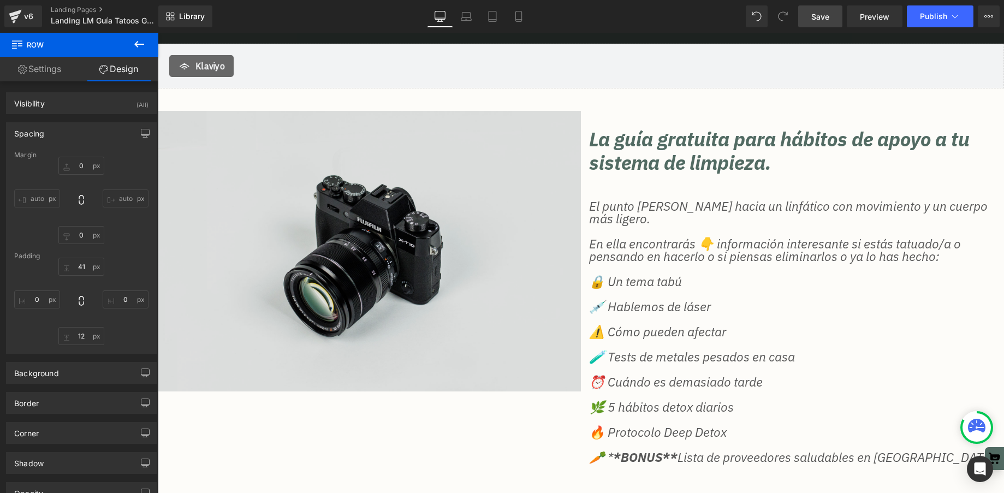
scroll to position [74, 0]
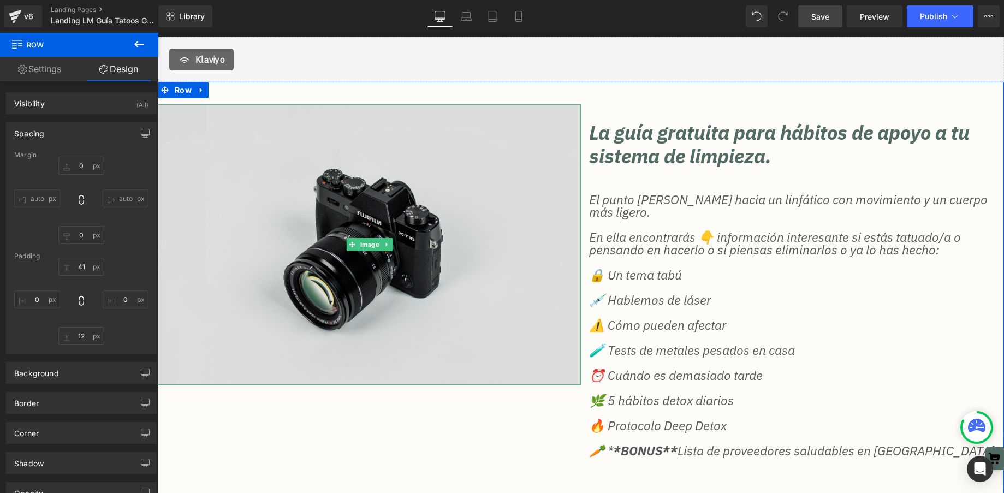
click at [421, 269] on img at bounding box center [369, 244] width 423 height 280
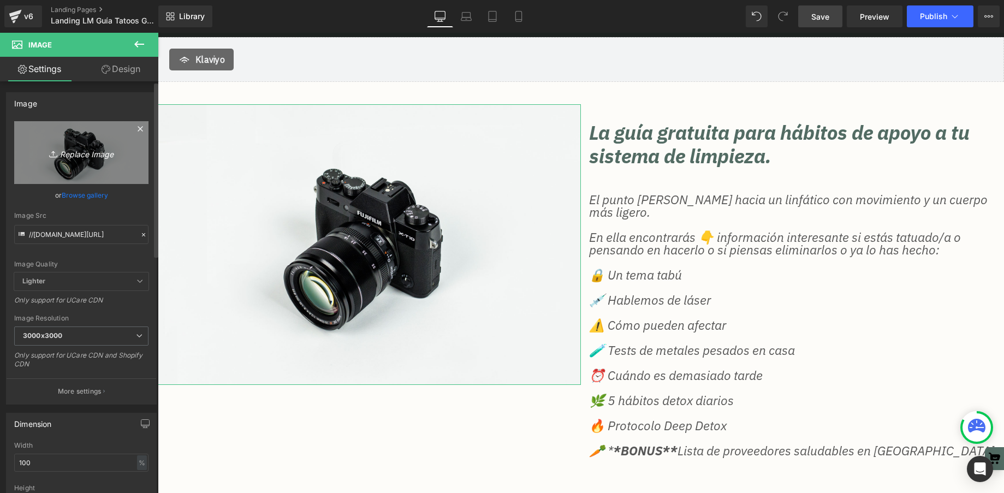
click at [89, 152] on icon "Replace Image" at bounding box center [81, 153] width 87 height 14
type input "C:\fakepath\Screenshot [DATE] 19.31.03.png"
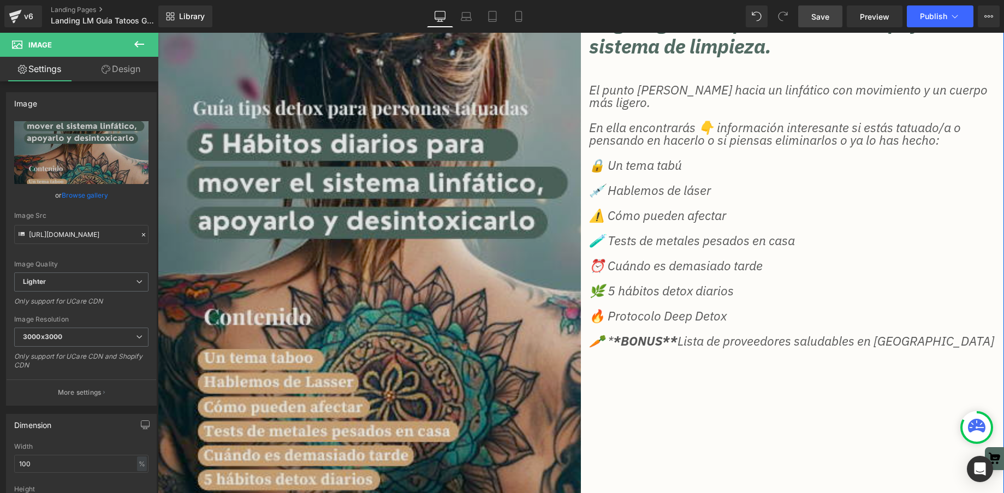
scroll to position [174, 0]
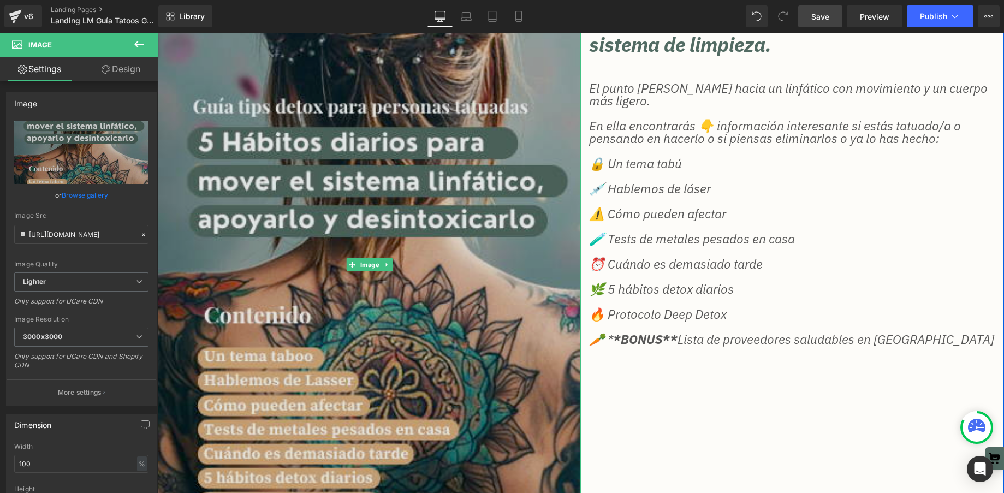
click at [311, 187] on img at bounding box center [369, 265] width 423 height 544
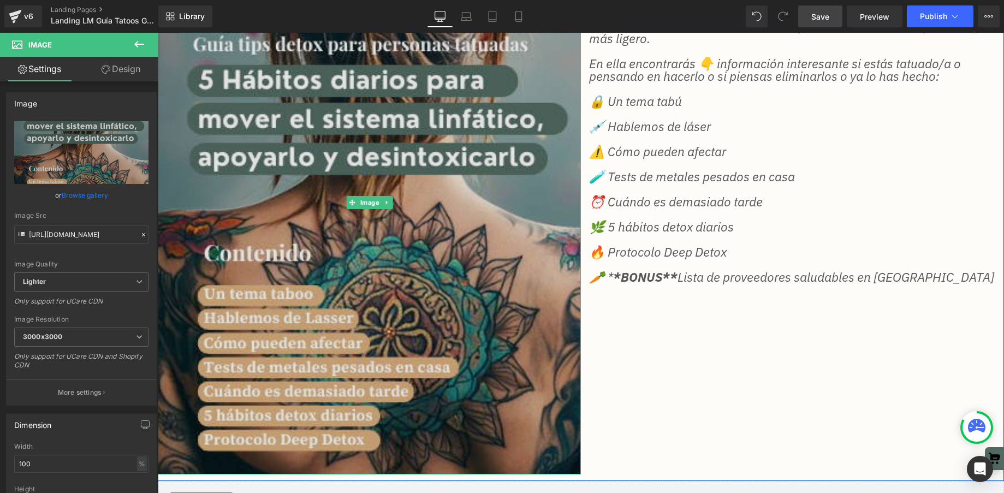
scroll to position [187, 0]
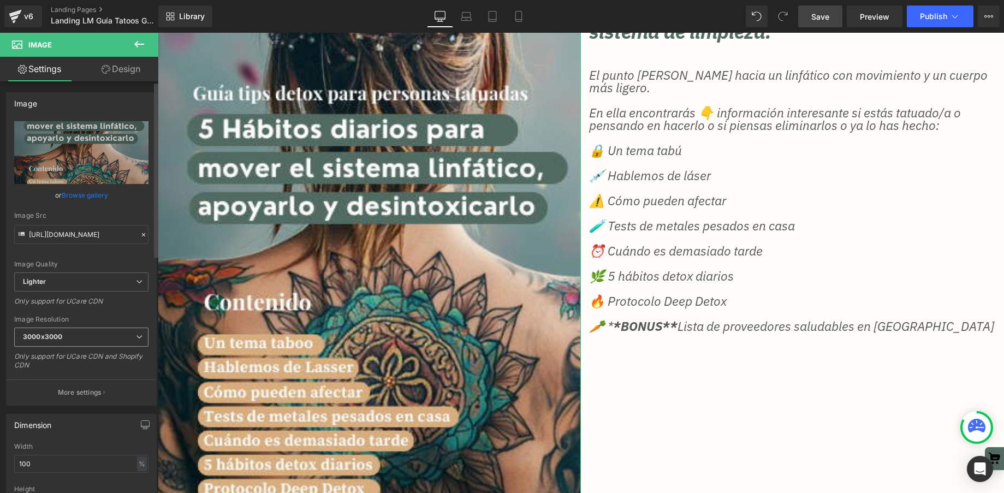
click at [105, 341] on span "3000x3000" at bounding box center [81, 336] width 134 height 19
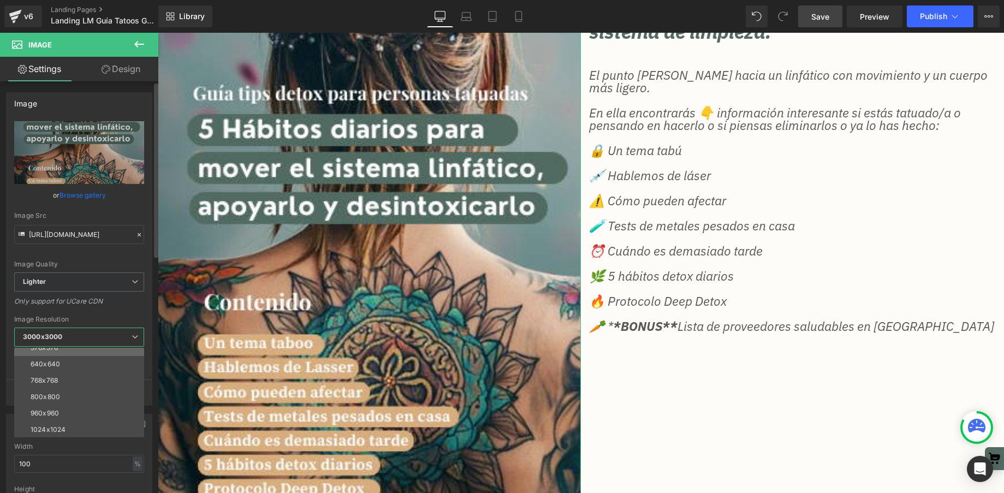
scroll to position [78, 0]
click at [64, 374] on li "800x800" at bounding box center [81, 376] width 135 height 16
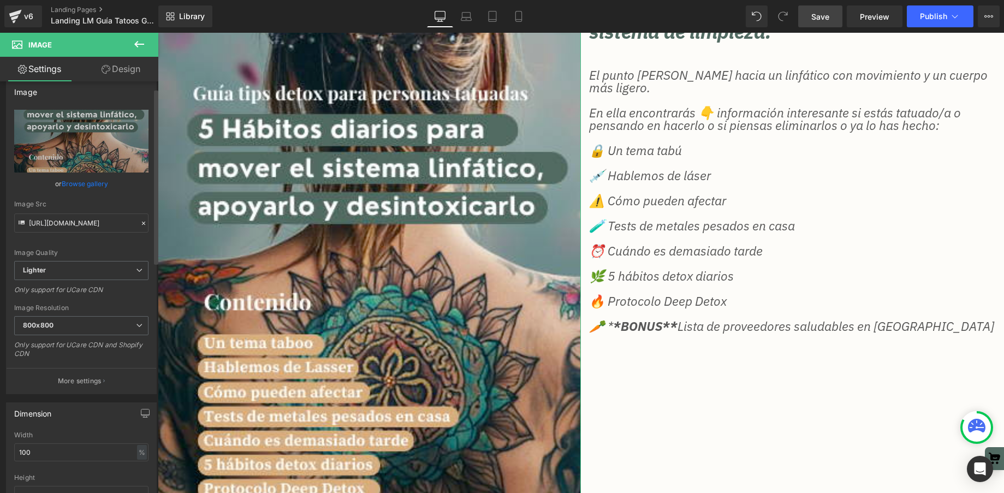
scroll to position [20, 0]
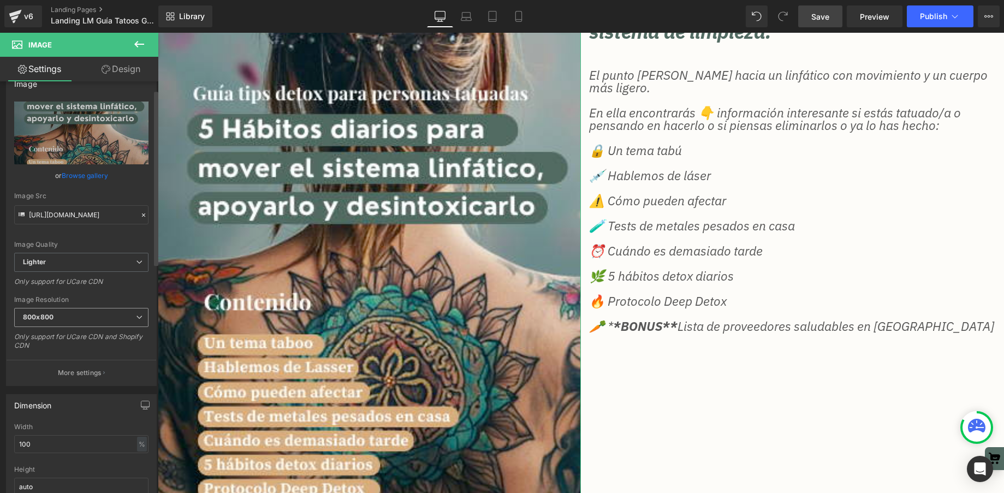
click at [102, 319] on span "800x800" at bounding box center [81, 317] width 134 height 19
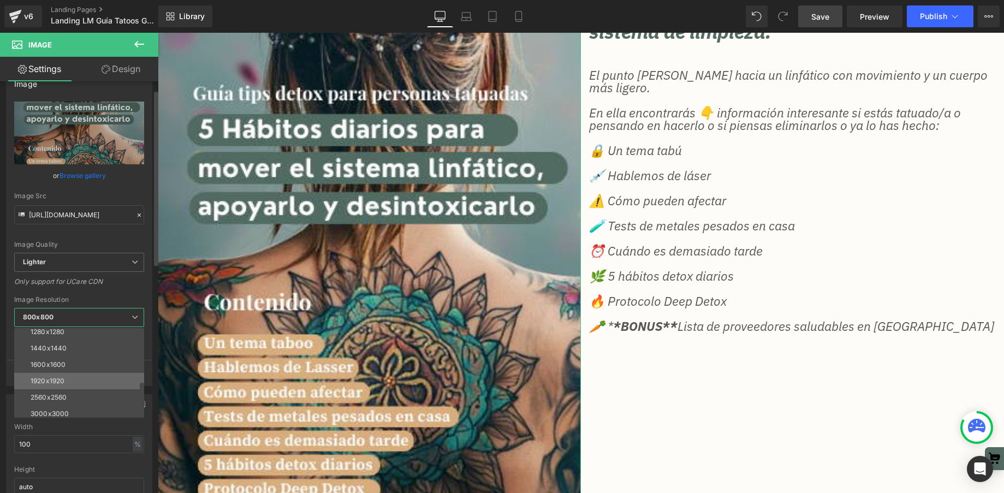
scroll to position [156, 0]
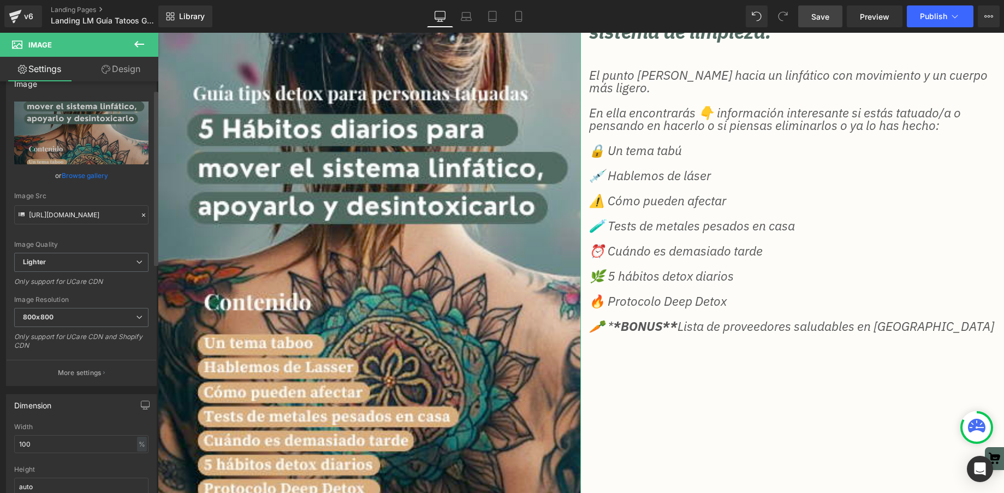
click at [94, 283] on div "Only support for UCare CDN" at bounding box center [81, 285] width 134 height 16
click at [92, 264] on span "Lighter" at bounding box center [81, 262] width 134 height 19
click at [85, 234] on div "Image Quality Lighter Lightest Lighter Lighter Lightest Only support for UCare …" at bounding box center [79, 177] width 130 height 151
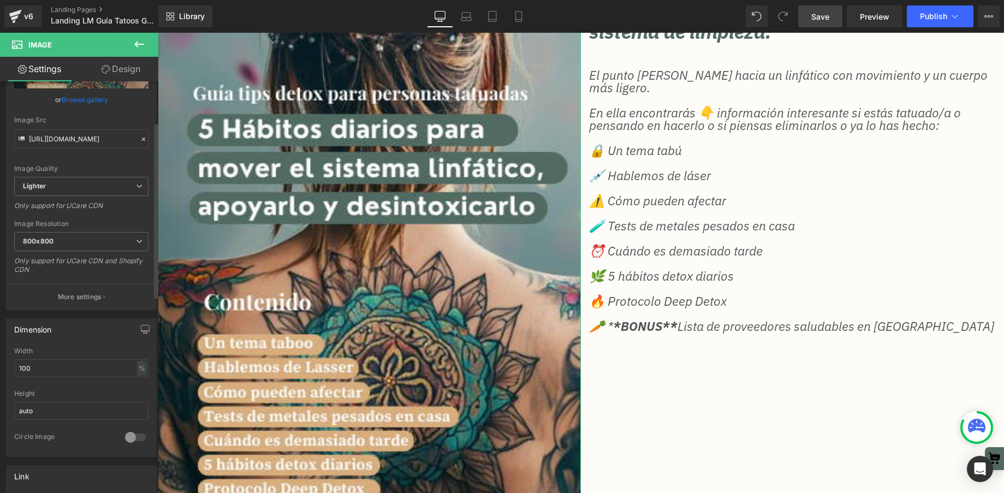
scroll to position [97, 0]
click at [75, 365] on input "100" at bounding box center [81, 367] width 134 height 18
click at [86, 237] on span "800x800" at bounding box center [81, 240] width 134 height 19
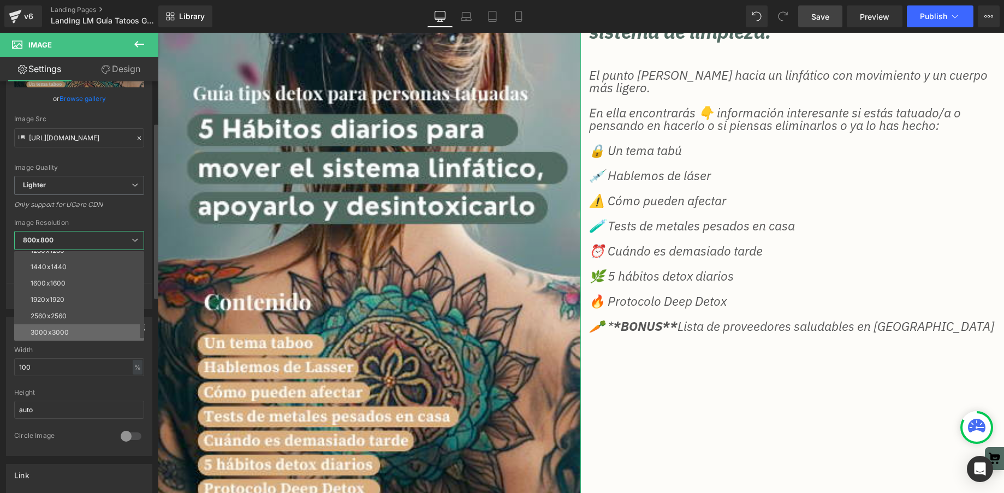
click at [85, 331] on li "3000x3000" at bounding box center [81, 332] width 135 height 16
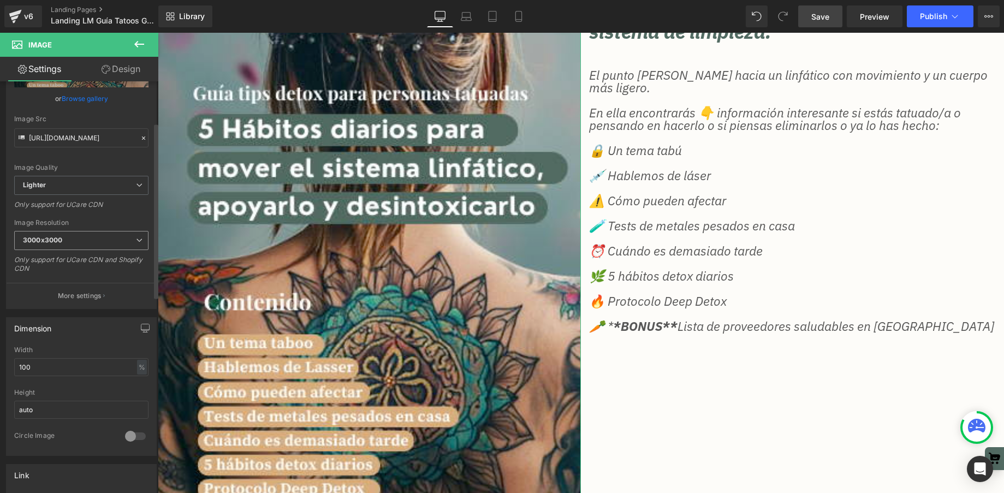
type input "[URL][DOMAIN_NAME]"
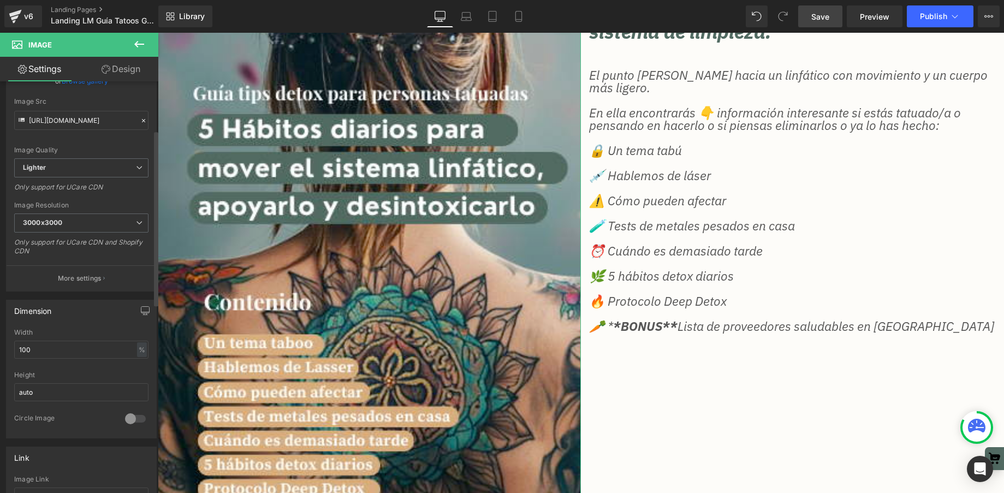
click at [82, 365] on div at bounding box center [81, 367] width 134 height 7
click at [74, 346] on input "100" at bounding box center [81, 352] width 134 height 18
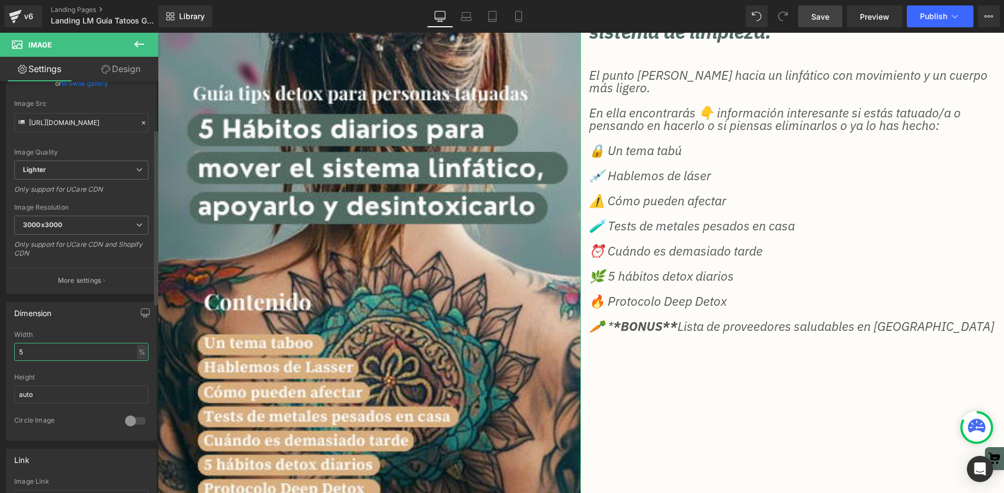
type input "50"
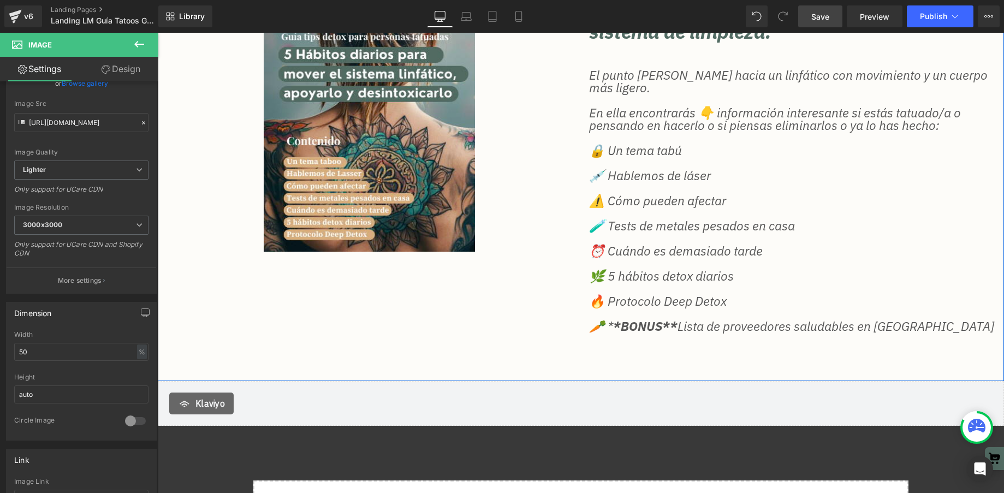
click at [516, 282] on div "Image La guía gratuita para hábitos de apoyo a tu sistema de limpieza. Heading …" at bounding box center [581, 168] width 846 height 423
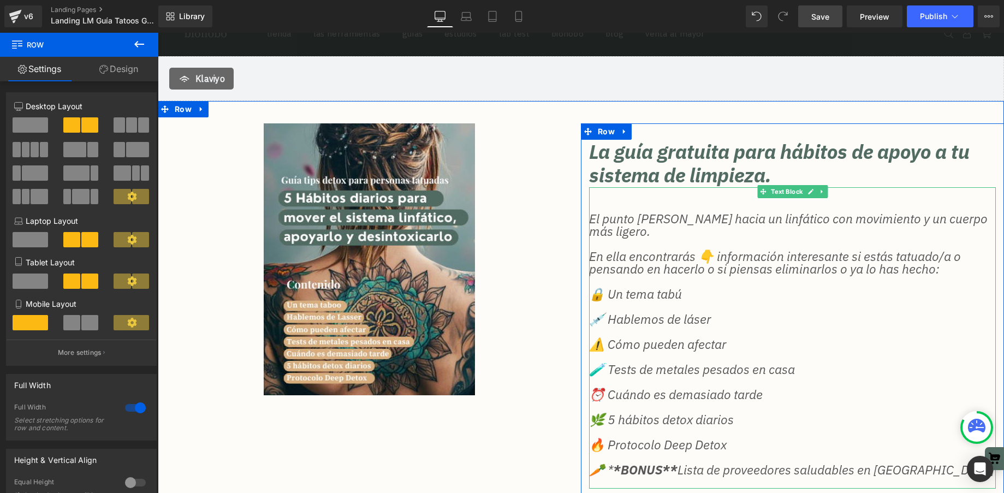
scroll to position [55, 0]
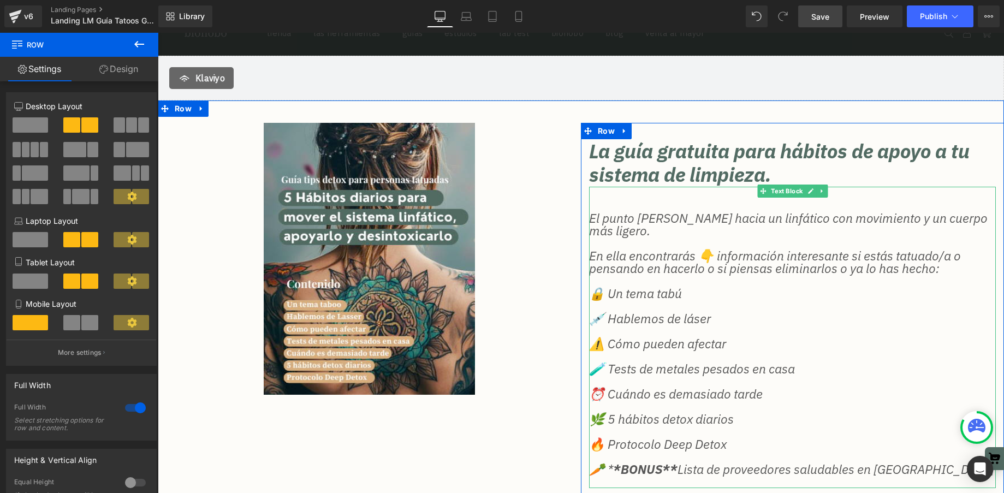
click at [703, 414] on p "🌿 5 hábitos detox diarios" at bounding box center [792, 419] width 407 height 13
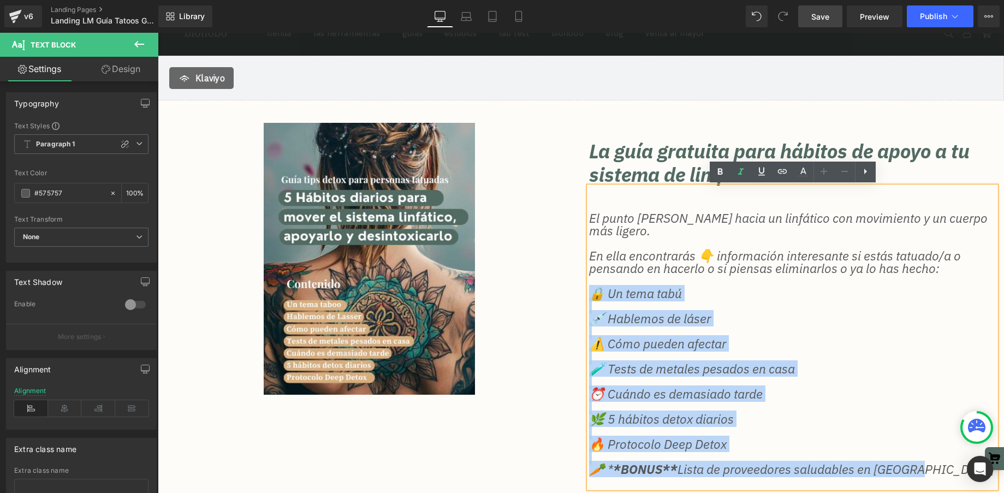
drag, startPoint x: 910, startPoint y: 469, endPoint x: 591, endPoint y: 288, distance: 367.3
click at [591, 288] on div "El punto [PERSON_NAME] hacia un linfático con movimiento y un cuerpo más ligero…" at bounding box center [792, 337] width 407 height 301
click at [613, 303] on p at bounding box center [792, 306] width 407 height 13
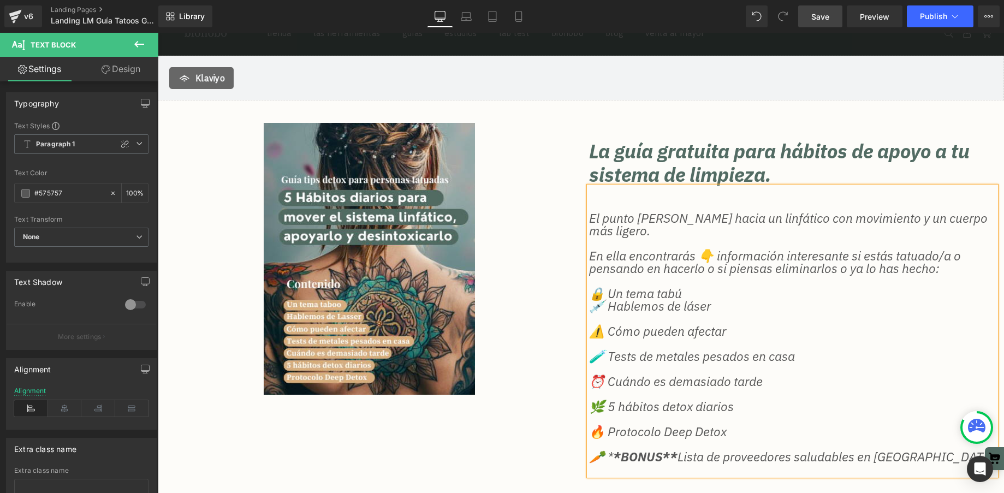
click at [612, 317] on p at bounding box center [792, 318] width 407 height 13
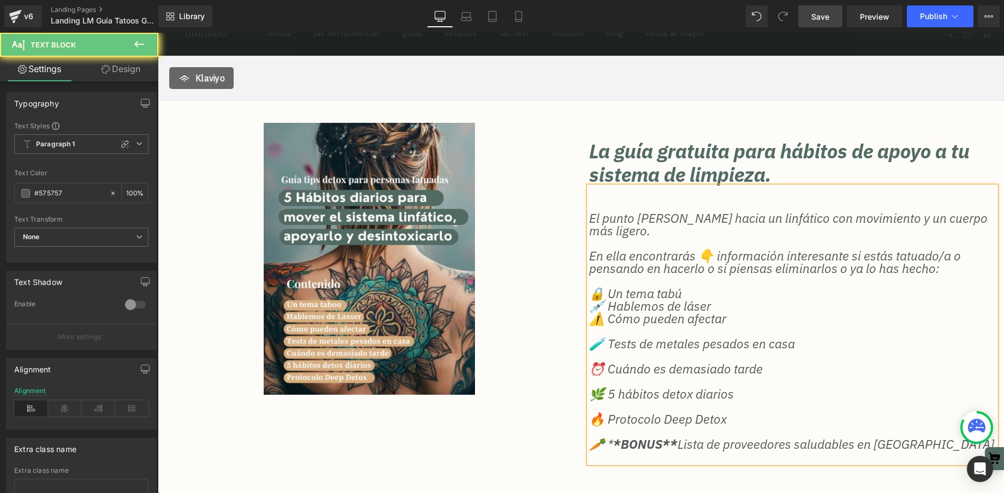
click at [625, 337] on p "🧪 Tests de metales pesados en casa" at bounding box center [792, 343] width 407 height 13
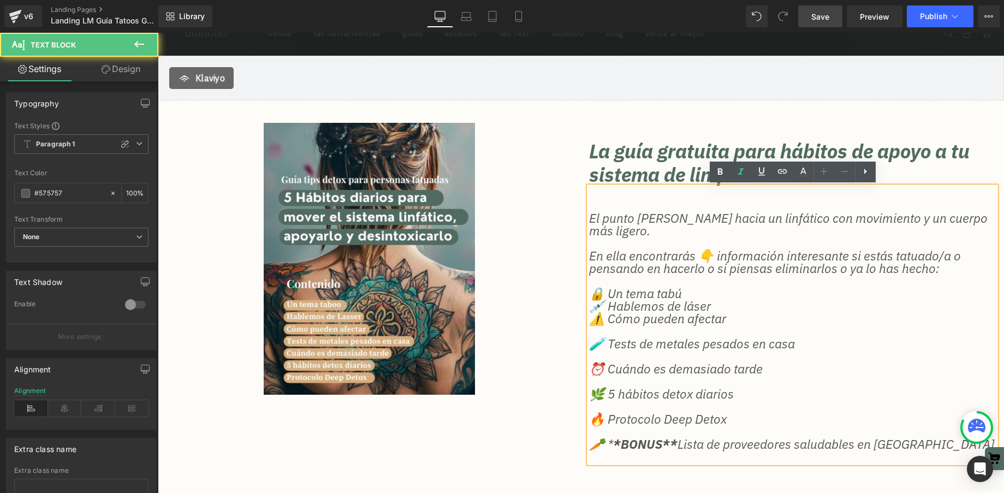
click at [617, 330] on p at bounding box center [792, 331] width 407 height 13
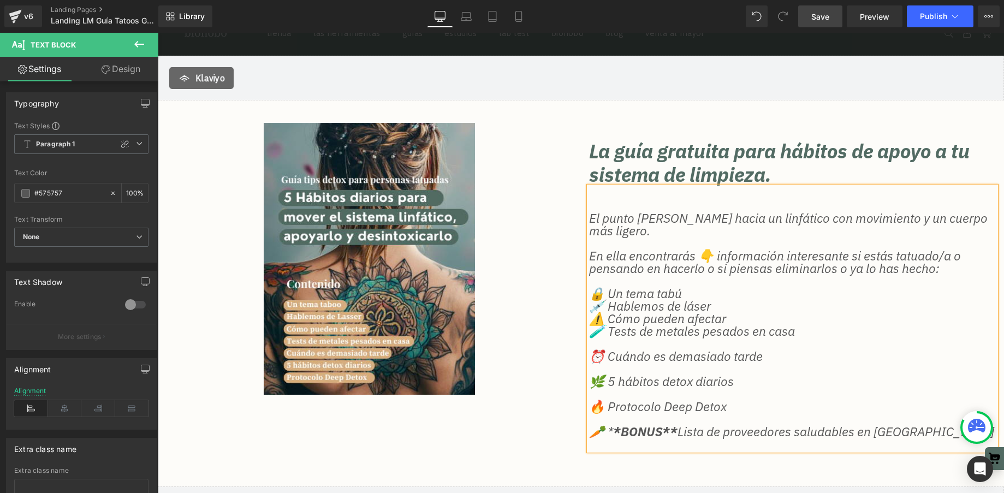
click at [628, 341] on p at bounding box center [792, 343] width 407 height 13
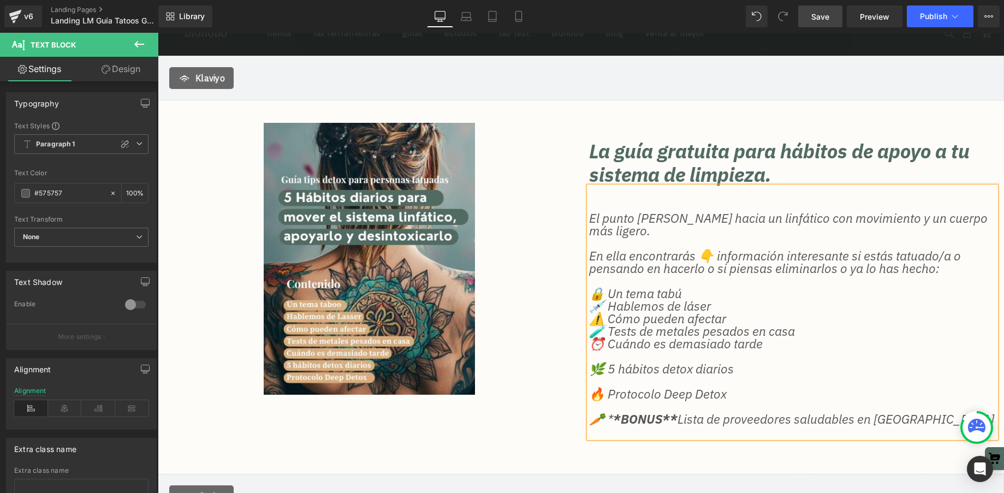
click at [634, 356] on p at bounding box center [792, 356] width 407 height 13
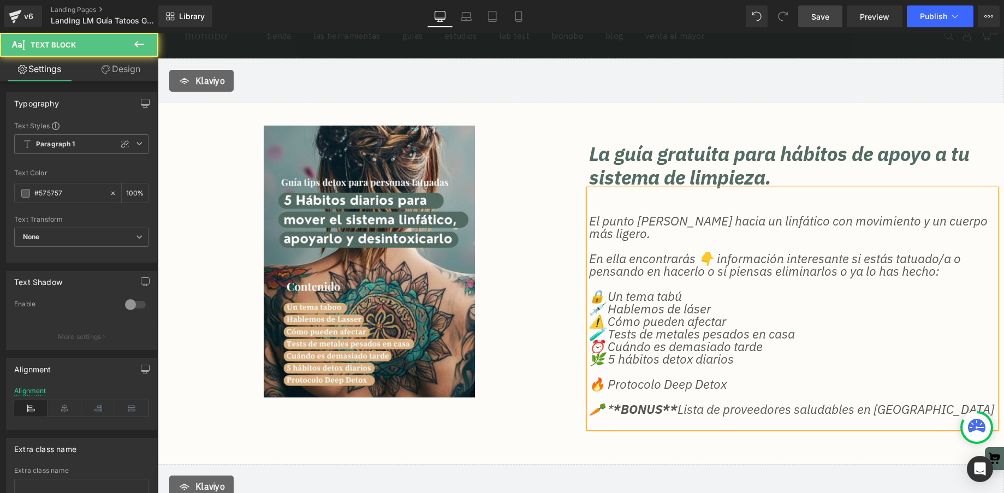
click at [643, 373] on p at bounding box center [792, 371] width 407 height 13
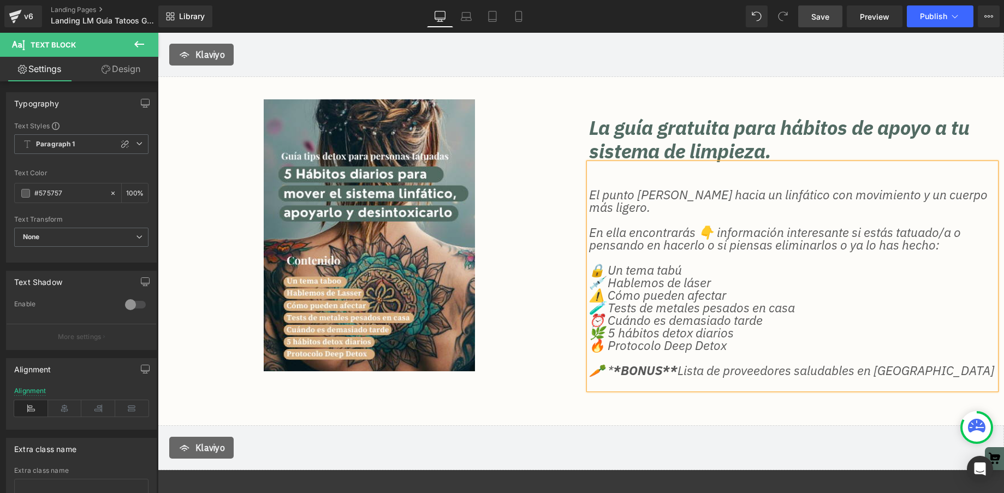
scroll to position [135, 0]
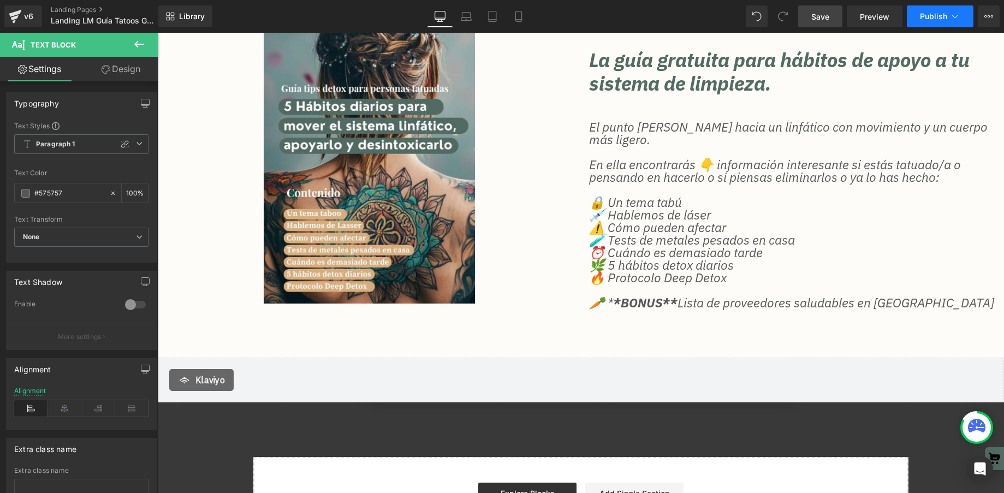
click at [939, 17] on span "Publish" at bounding box center [933, 16] width 27 height 9
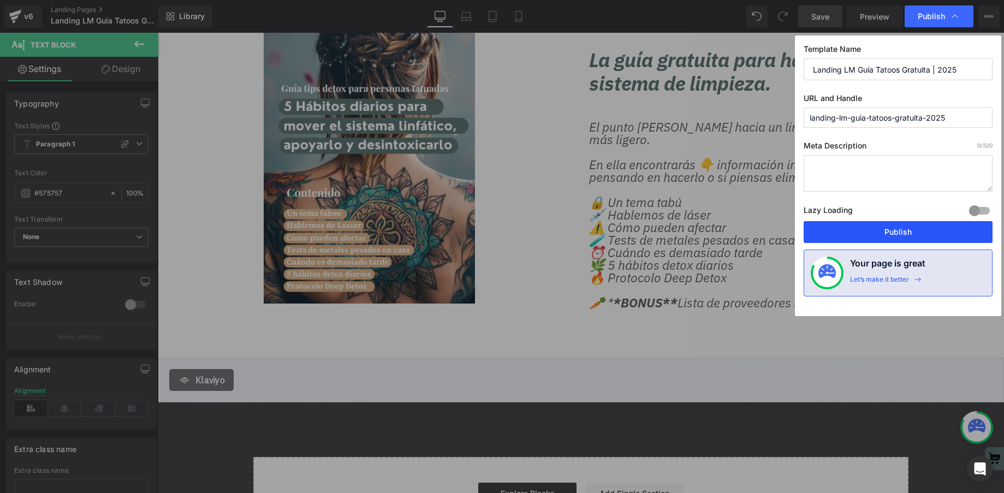
click at [880, 230] on button "Publish" at bounding box center [897, 232] width 189 height 22
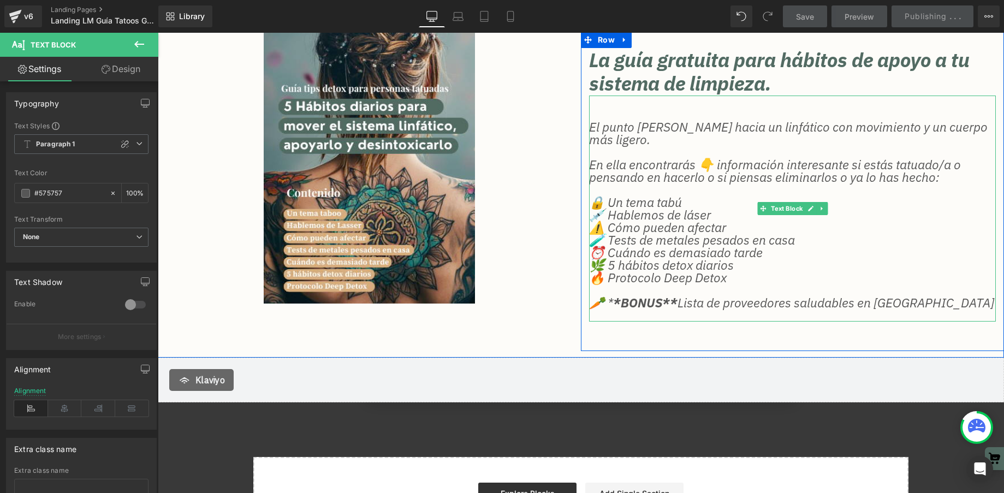
scroll to position [134, 0]
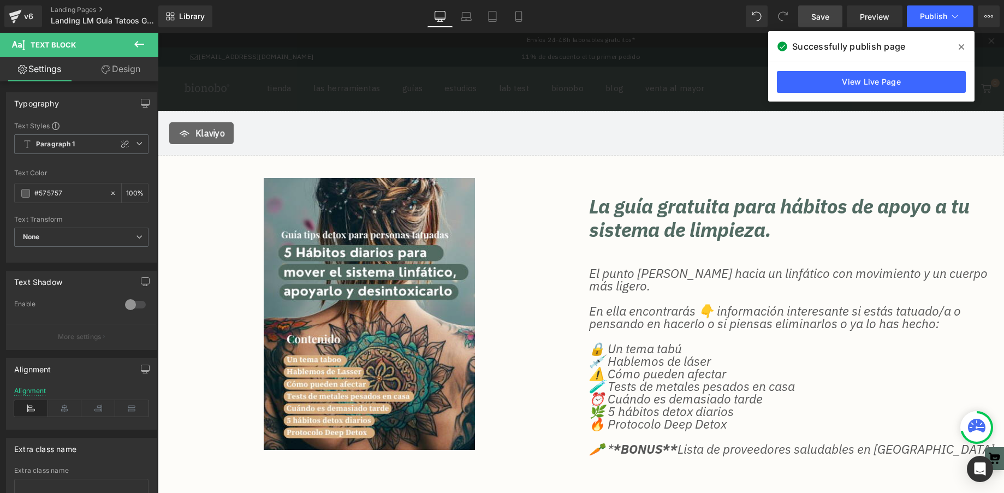
click at [963, 47] on icon at bounding box center [960, 47] width 5 height 9
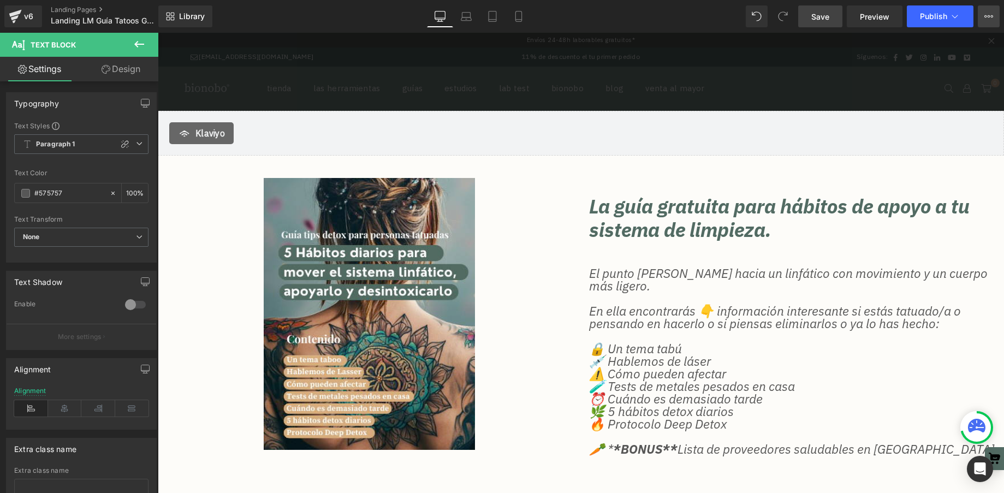
click at [999, 18] on div "Save Preview Publish Scheduled View Live Page View with current Template Save T…" at bounding box center [899, 16] width 210 height 22
click at [994, 19] on button "View Live Page View with current Template Save Template to Library Schedule Pub…" at bounding box center [988, 16] width 22 height 22
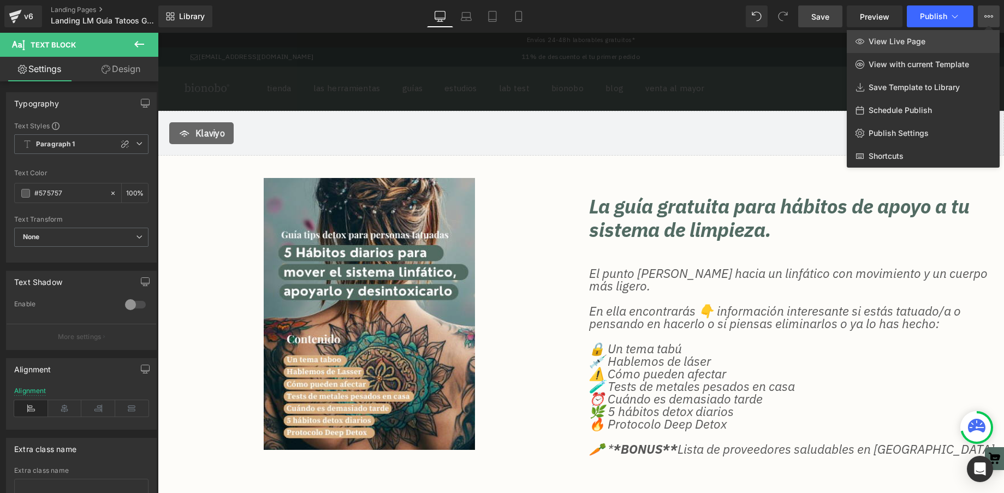
click at [890, 44] on span "View Live Page" at bounding box center [896, 42] width 57 height 10
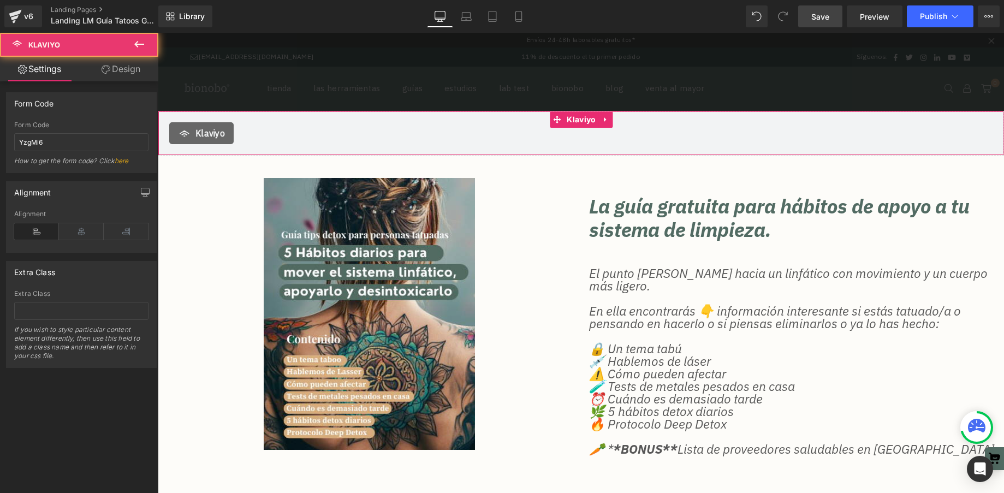
click at [389, 126] on div "Klaviyo" at bounding box center [580, 133] width 823 height 22
click at [452, 138] on div "Klaviyo" at bounding box center [580, 133] width 823 height 22
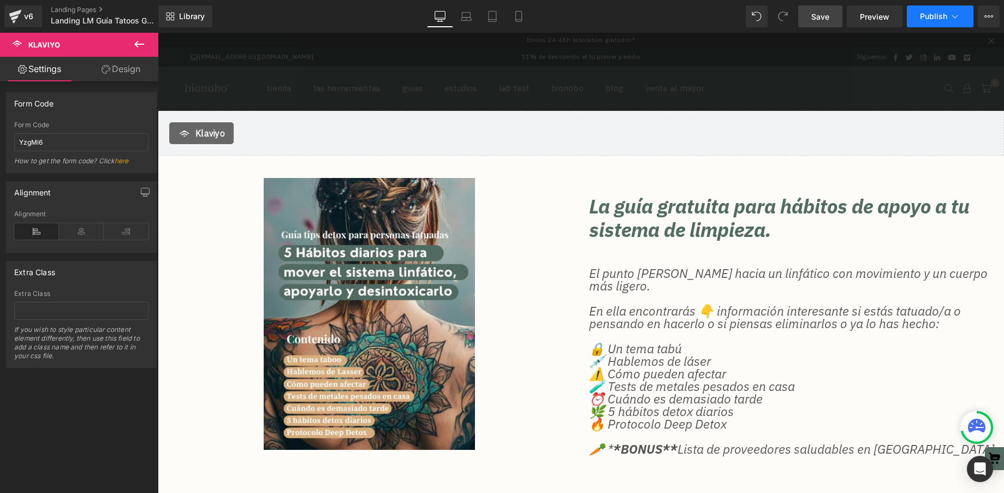
click at [956, 15] on icon at bounding box center [954, 16] width 11 height 11
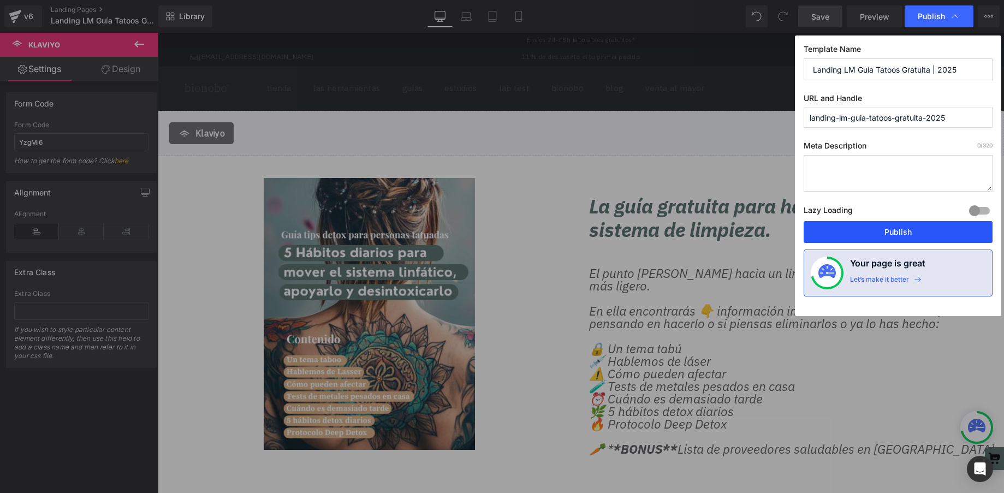
click at [912, 230] on button "Publish" at bounding box center [897, 232] width 189 height 22
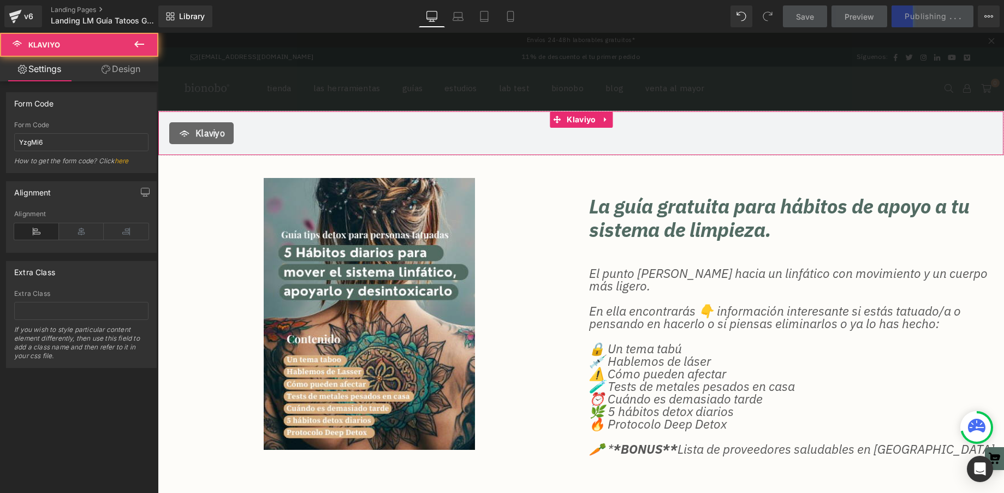
click at [201, 134] on span "Klaviyo" at bounding box center [209, 133] width 29 height 13
click at [33, 140] on input "YzgMi6" at bounding box center [81, 142] width 134 height 18
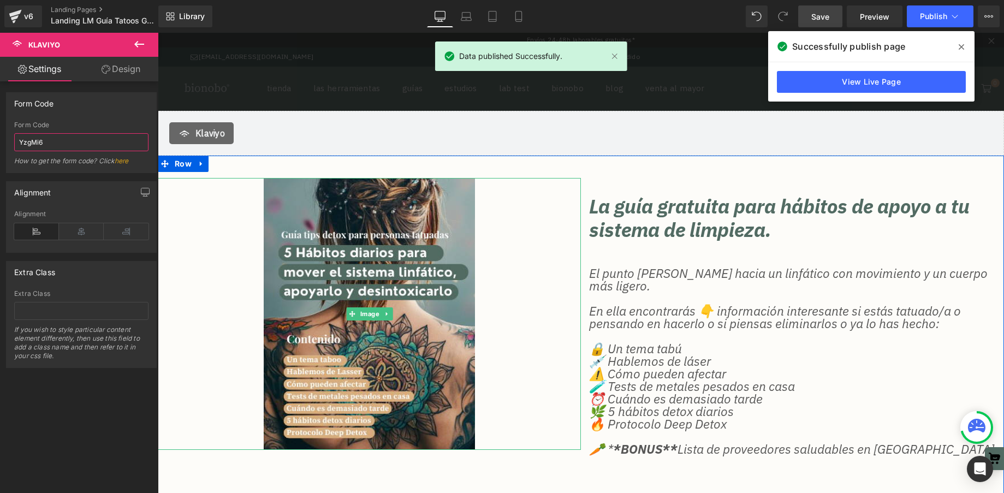
scroll to position [4, 0]
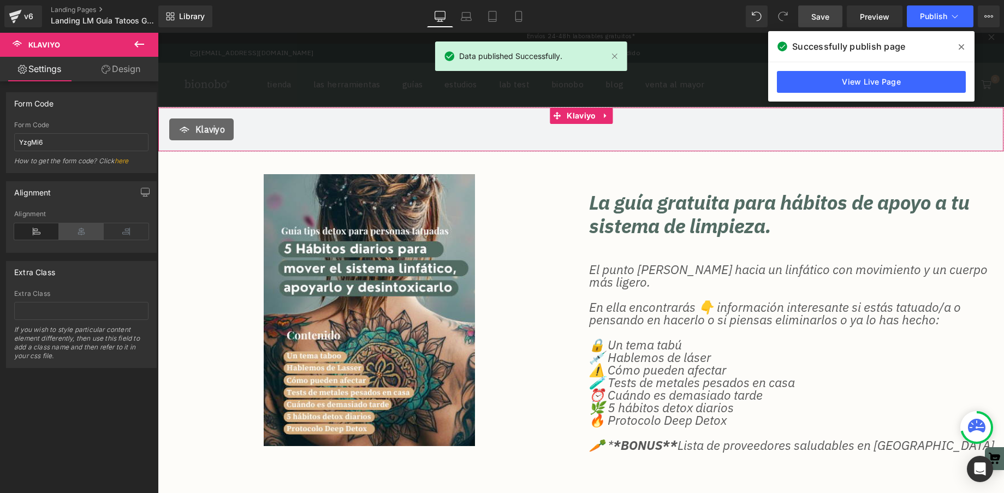
click at [80, 232] on icon at bounding box center [81, 231] width 45 height 16
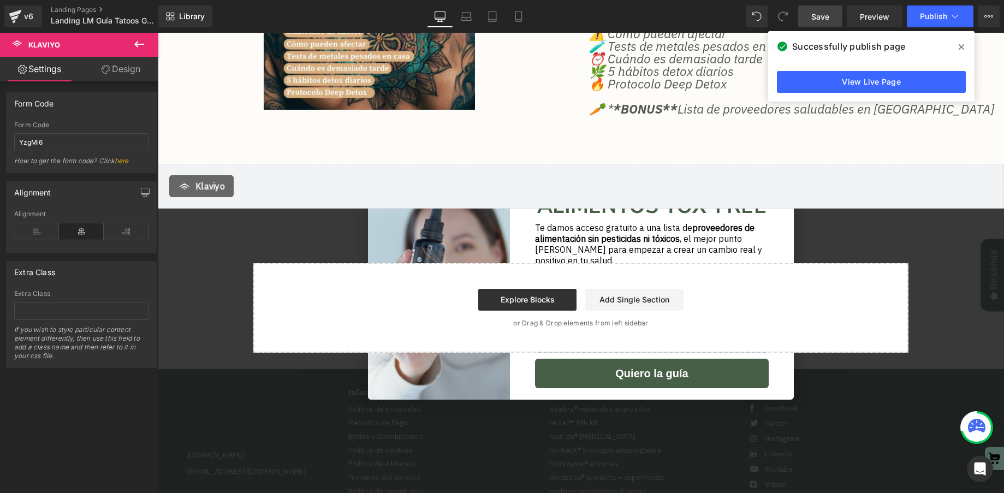
scroll to position [339, 0]
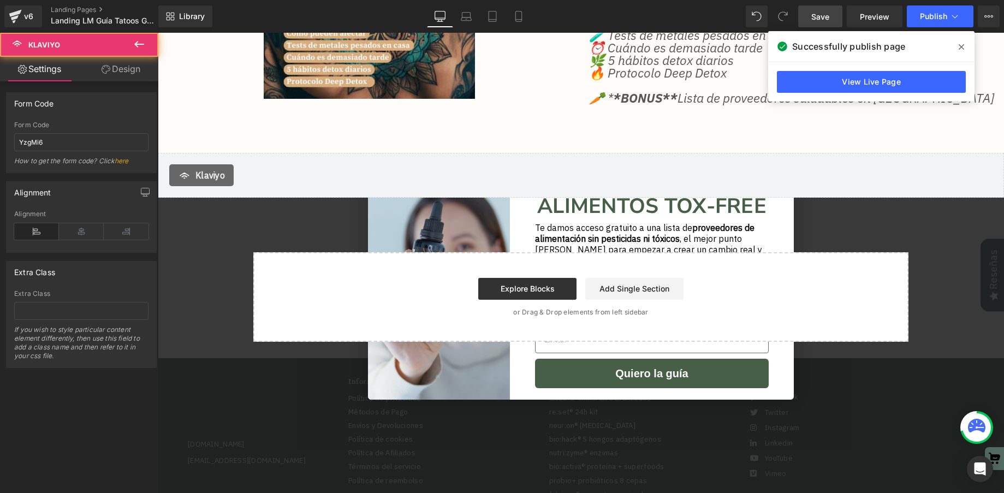
click at [218, 174] on span "Klaviyo" at bounding box center [209, 175] width 29 height 13
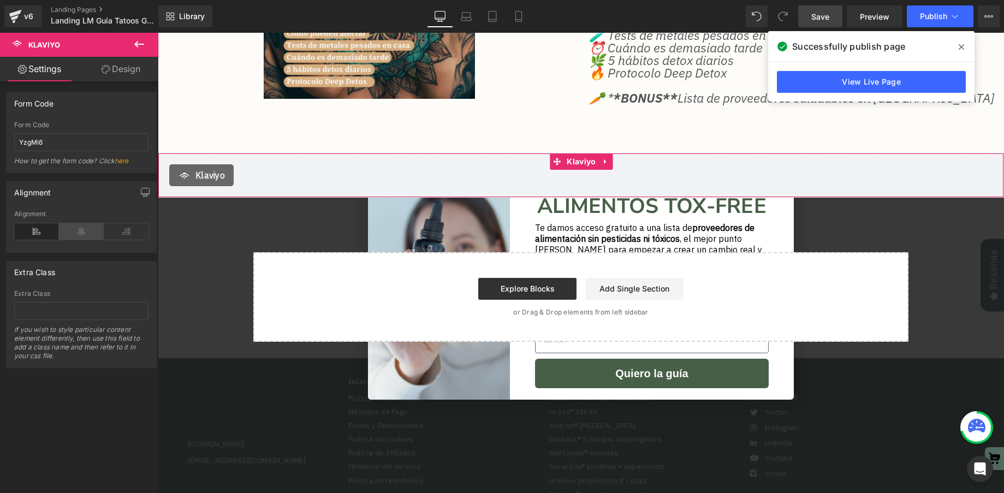
click at [82, 234] on icon at bounding box center [81, 231] width 45 height 16
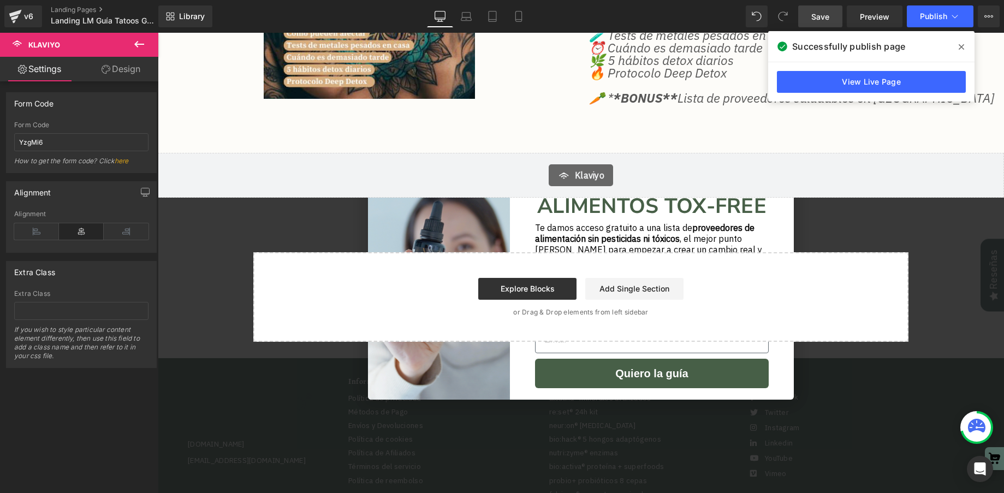
click at [824, 15] on span "Save" at bounding box center [820, 16] width 18 height 11
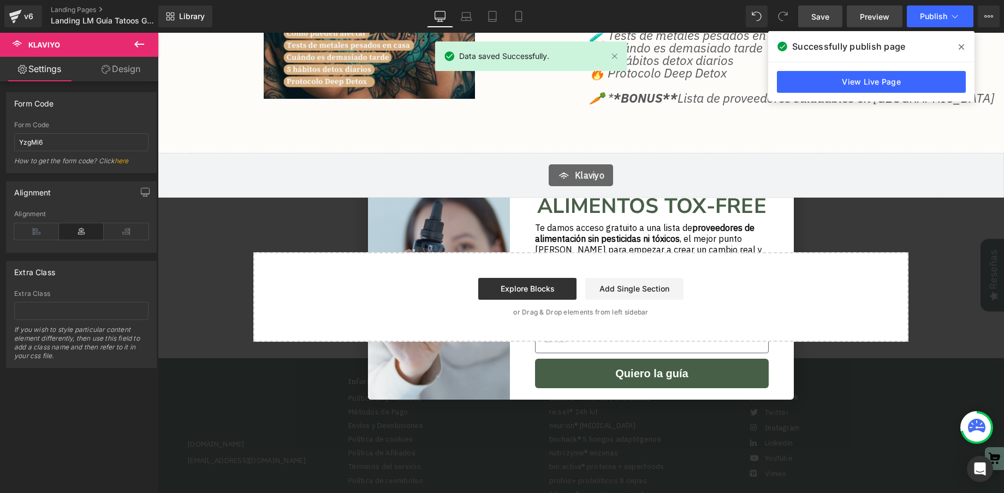
click at [883, 16] on span "Preview" at bounding box center [874, 16] width 29 height 11
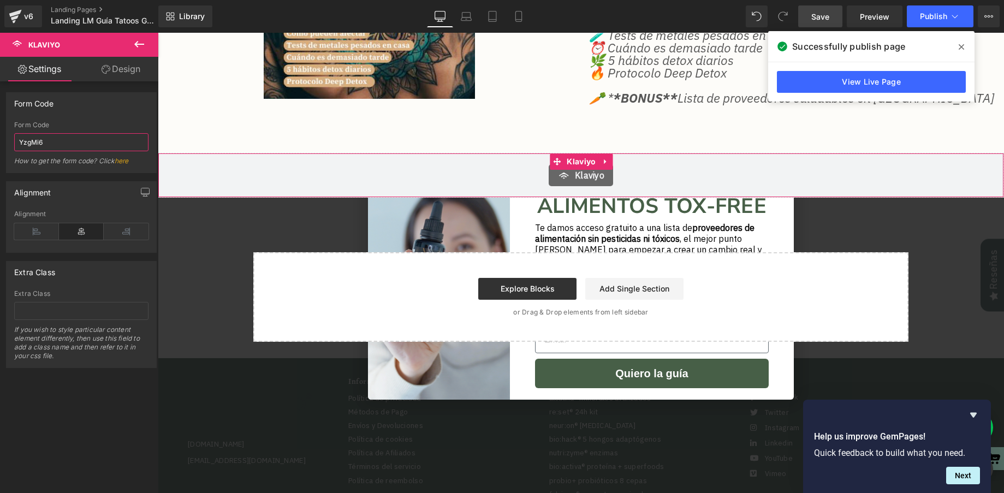
click at [73, 140] on input "YzgMi6" at bounding box center [81, 142] width 134 height 18
paste input "<div class="klaviyo-form-Y57YdX"></div>"
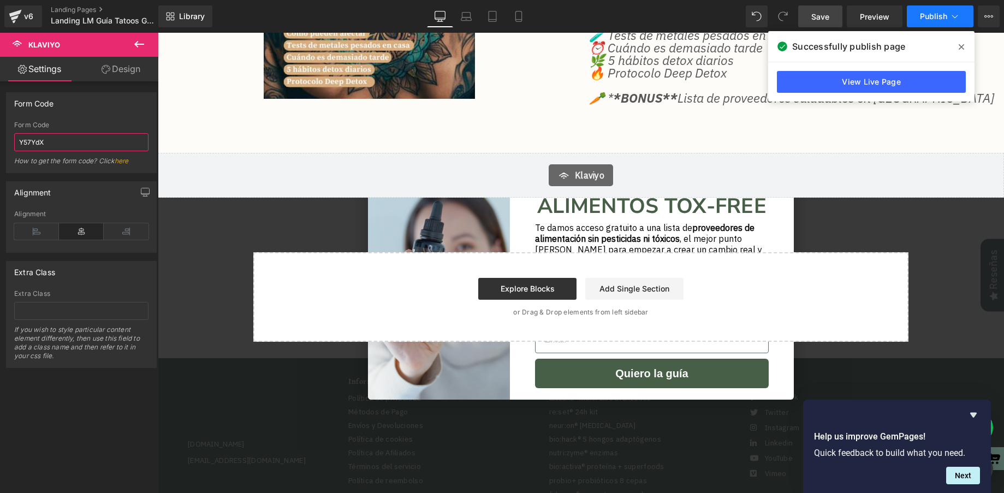
type input "Y57YdX"
click at [933, 21] on button "Publish" at bounding box center [940, 16] width 67 height 22
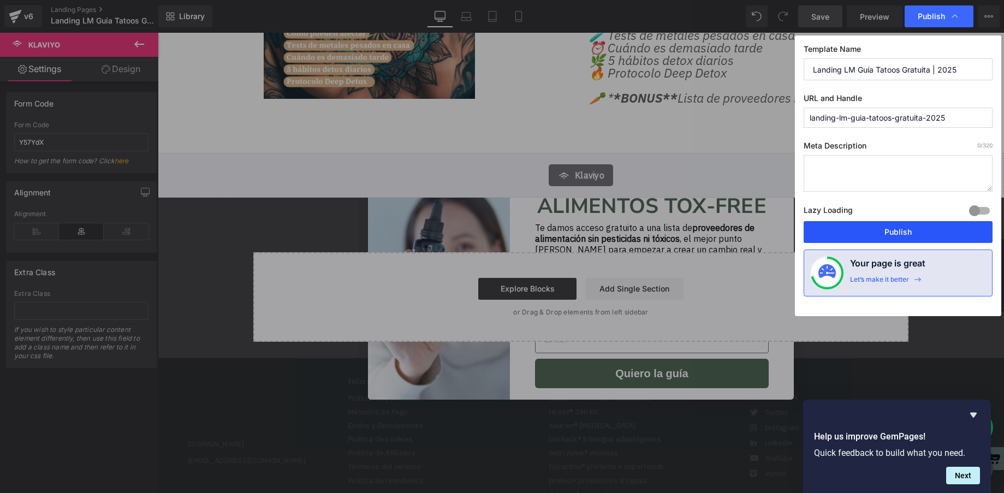
click at [899, 239] on button "Publish" at bounding box center [897, 232] width 189 height 22
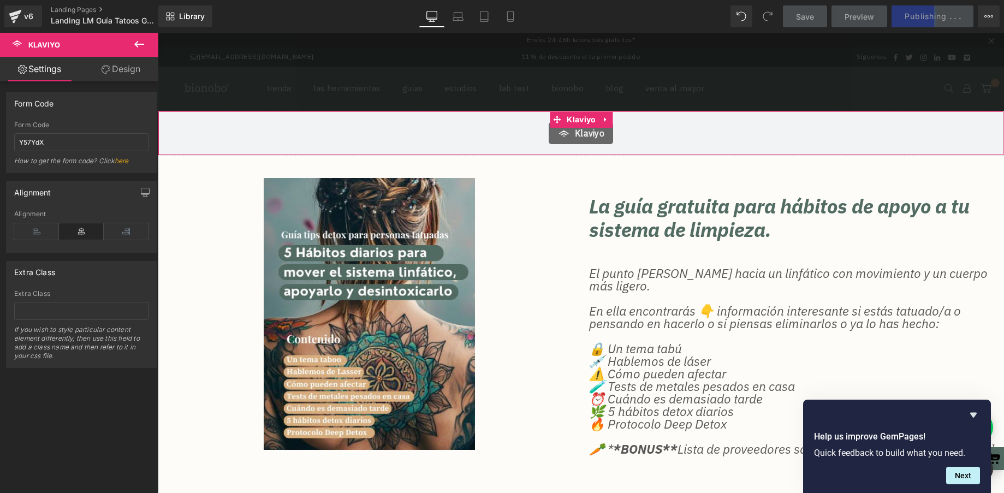
click at [588, 128] on span "Klaviyo" at bounding box center [589, 133] width 29 height 13
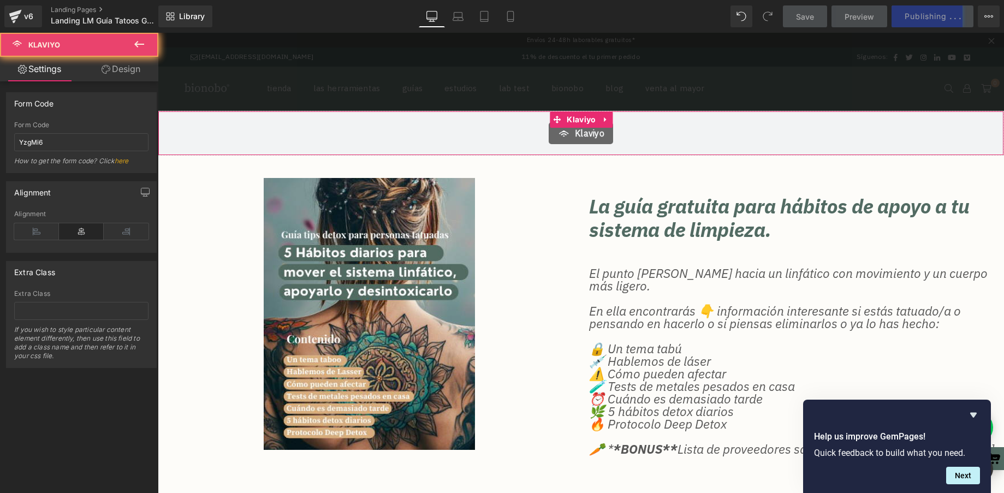
click at [539, 142] on div "Klaviyo" at bounding box center [580, 133] width 823 height 22
click at [43, 145] on input "YzgMi6" at bounding box center [81, 142] width 134 height 18
paste input "<div class="klaviyo-form-Y57YdX"></div>"
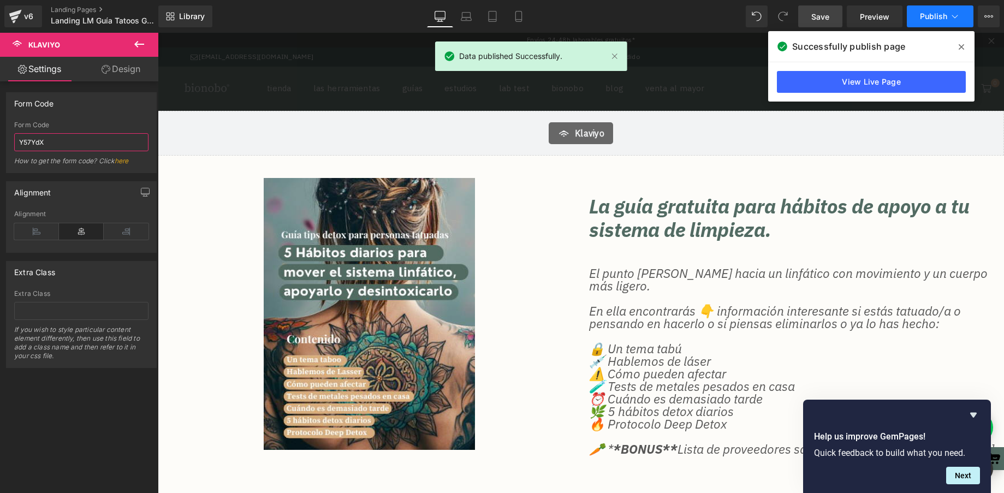
type input "Y57YdX"
click at [931, 16] on span "Publish" at bounding box center [933, 16] width 27 height 9
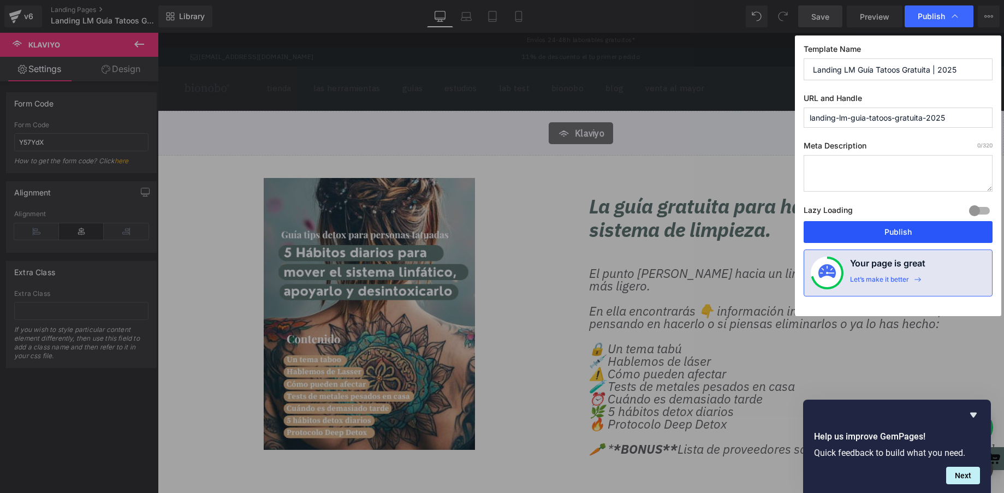
drag, startPoint x: 887, startPoint y: 236, endPoint x: 730, endPoint y: 202, distance: 161.2
click at [887, 236] on button "Publish" at bounding box center [897, 232] width 189 height 22
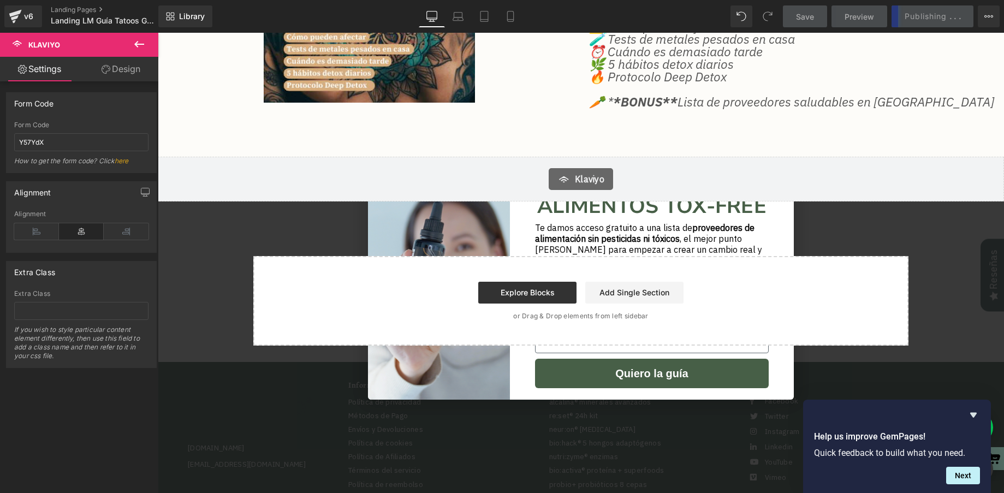
scroll to position [344, 0]
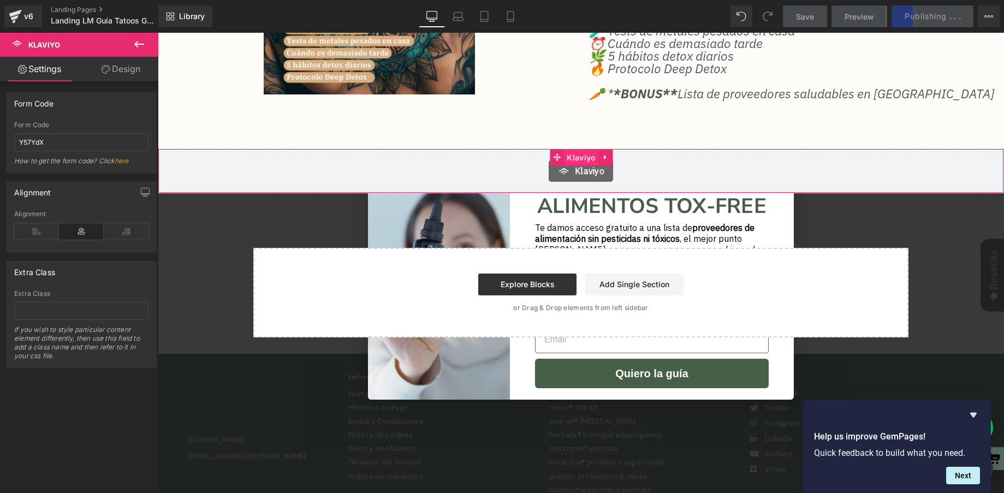
click at [574, 163] on span "Klaviyo" at bounding box center [581, 158] width 34 height 16
click at [565, 166] on icon at bounding box center [563, 170] width 13 height 13
click at [551, 172] on div "Klaviyo" at bounding box center [581, 171] width 64 height 22
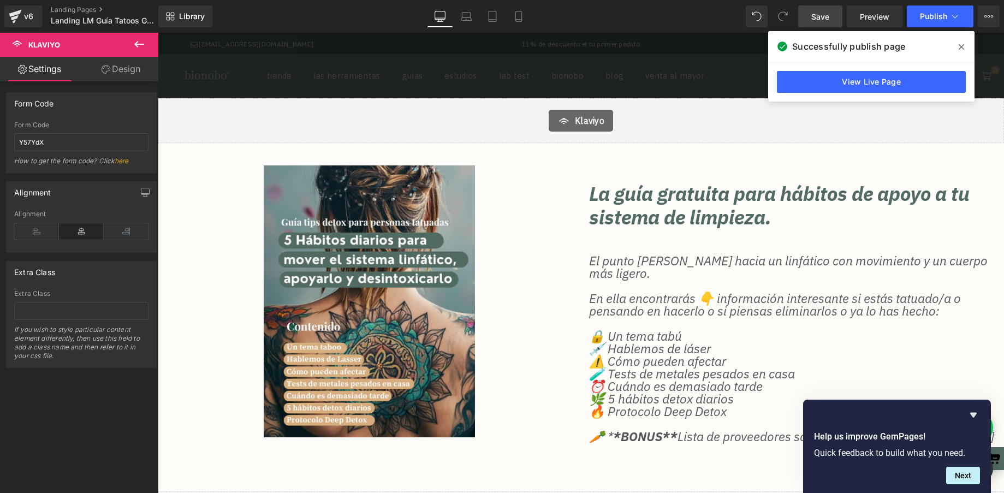
scroll to position [0, 0]
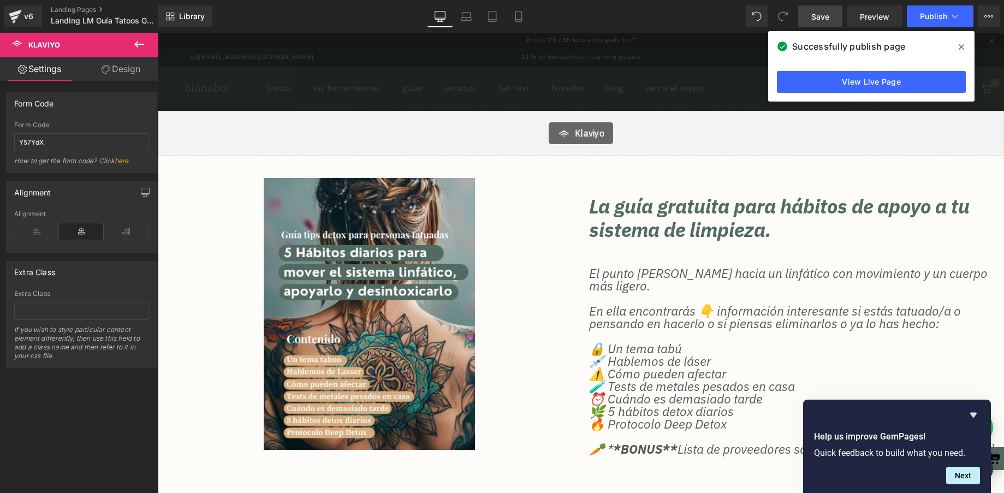
click at [968, 46] on span at bounding box center [960, 46] width 17 height 17
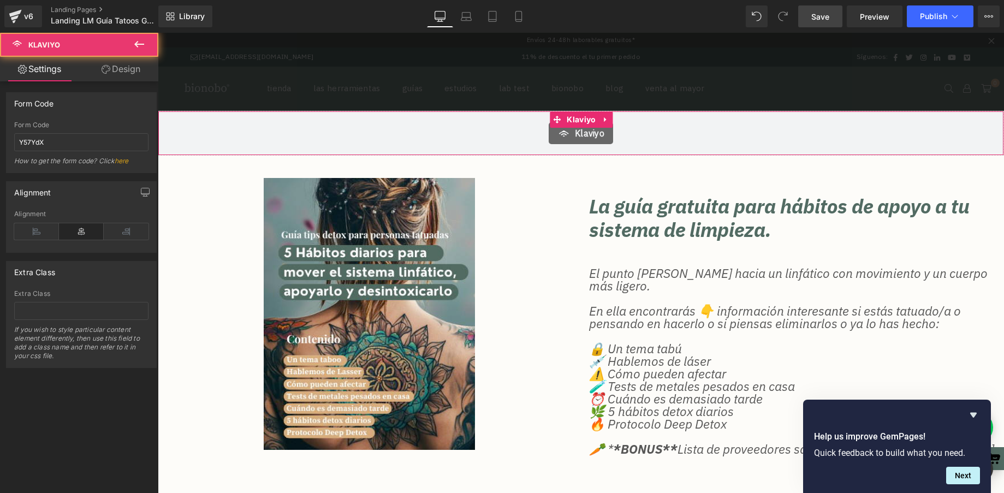
click at [319, 133] on div "Klaviyo" at bounding box center [580, 133] width 823 height 22
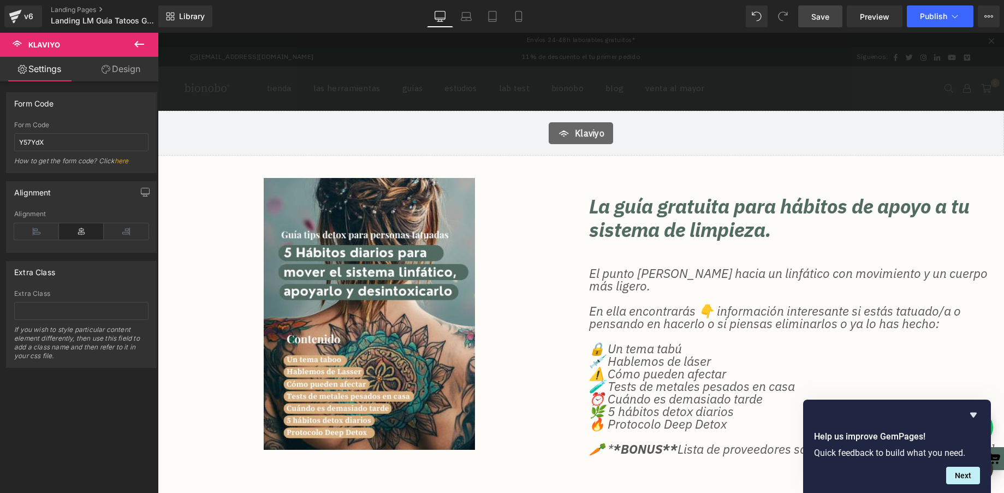
click at [143, 40] on icon at bounding box center [139, 44] width 13 height 13
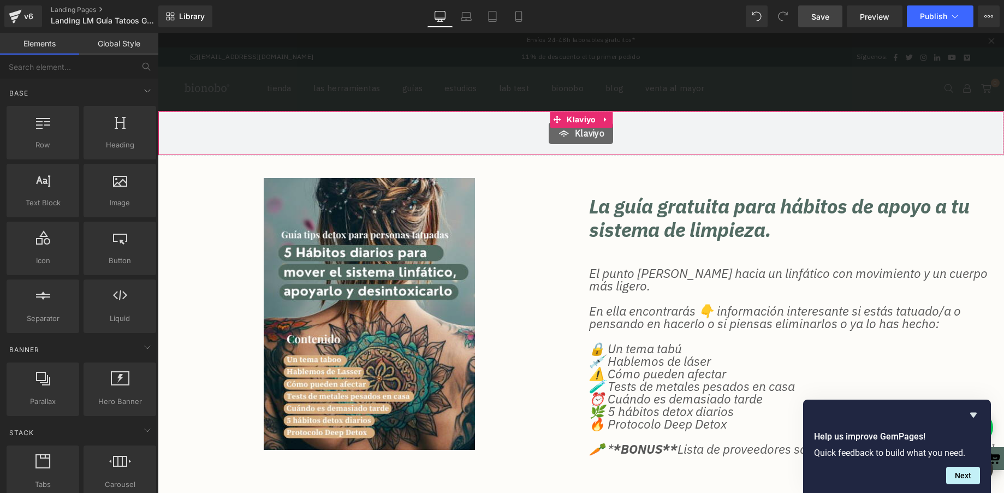
click at [319, 142] on div "Klaviyo" at bounding box center [580, 133] width 823 height 22
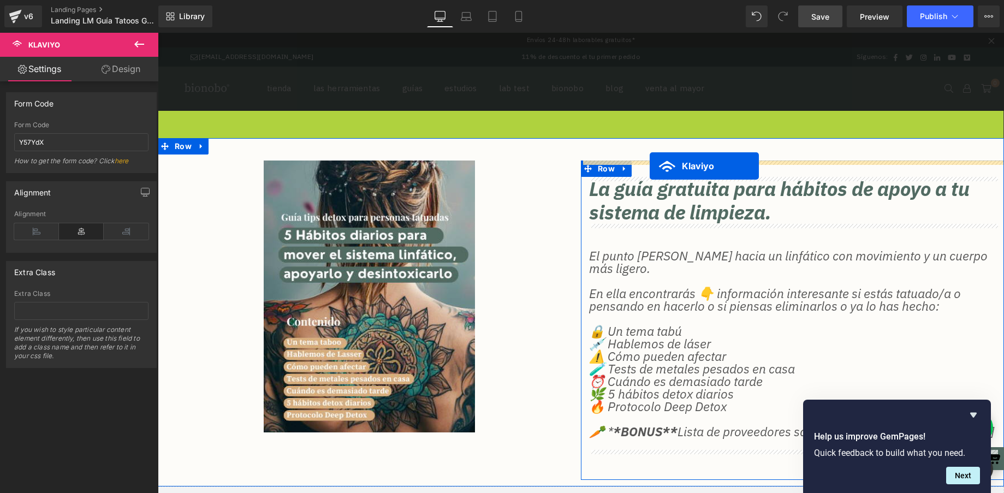
drag, startPoint x: 556, startPoint y: 121, endPoint x: 649, endPoint y: 166, distance: 104.2
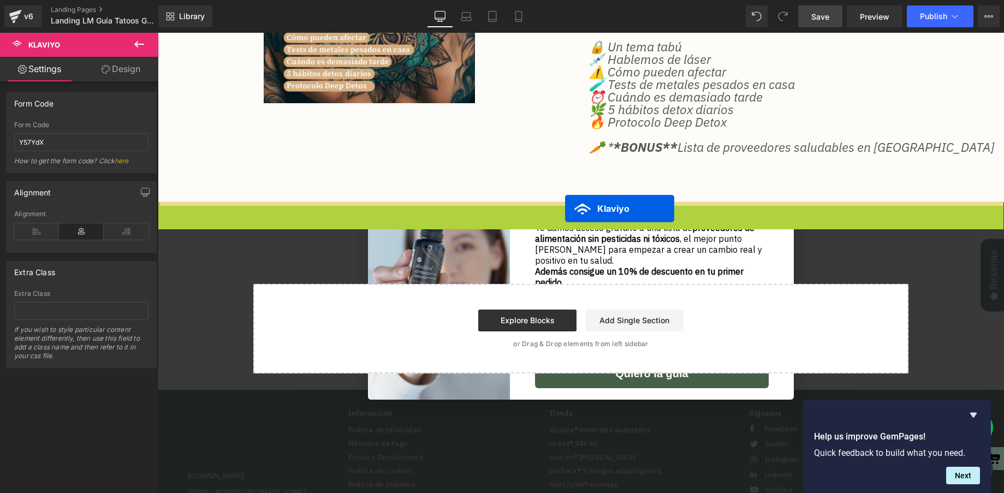
scroll to position [290, 0]
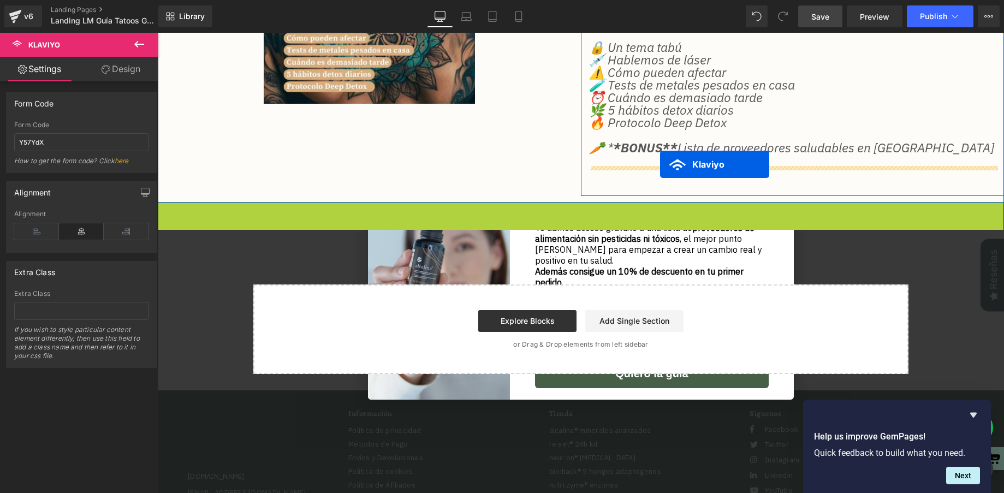
drag, startPoint x: 554, startPoint y: 213, endPoint x: 660, endPoint y: 164, distance: 116.7
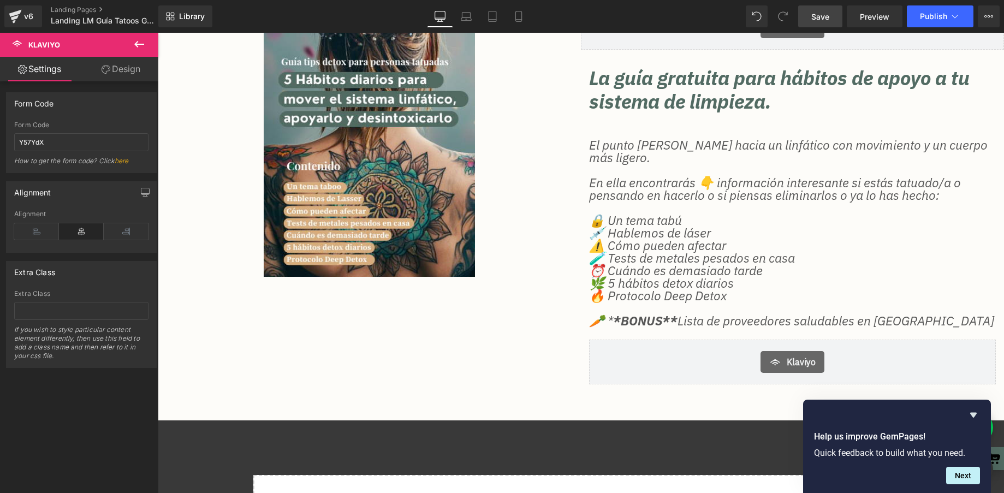
scroll to position [109, 0]
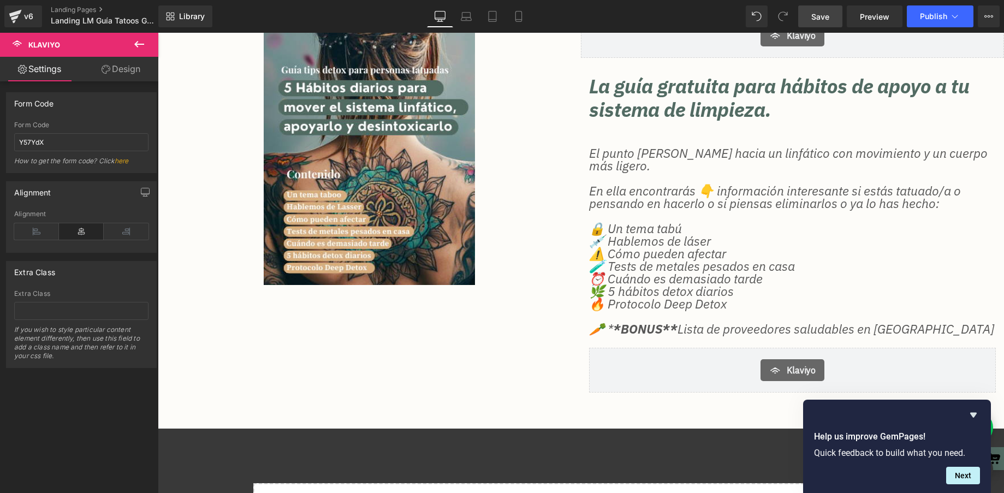
click at [826, 14] on span "Save" at bounding box center [820, 16] width 18 height 11
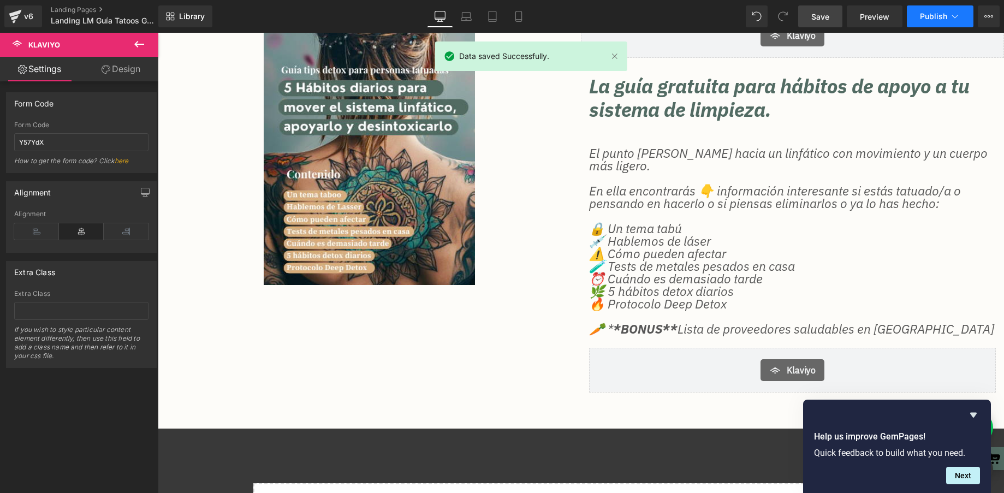
click at [949, 20] on icon at bounding box center [954, 16] width 11 height 11
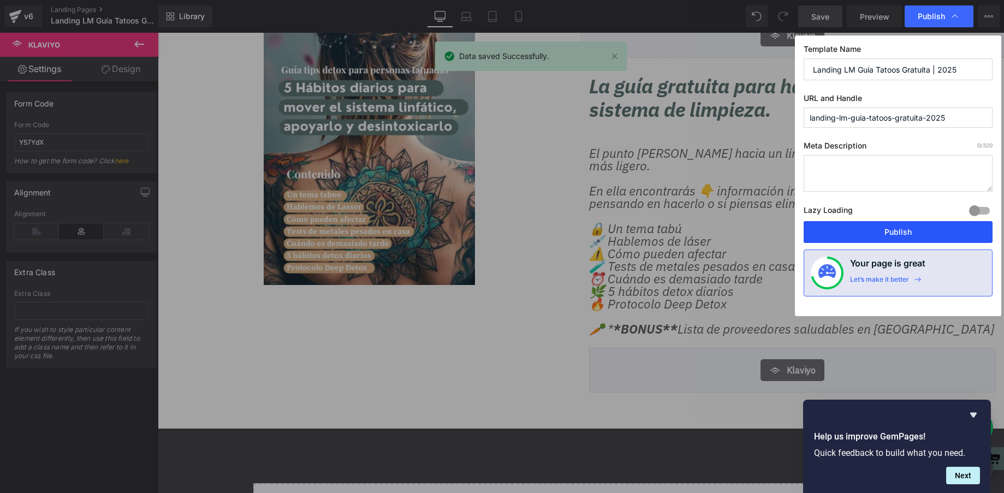
click at [901, 232] on button "Publish" at bounding box center [897, 232] width 189 height 22
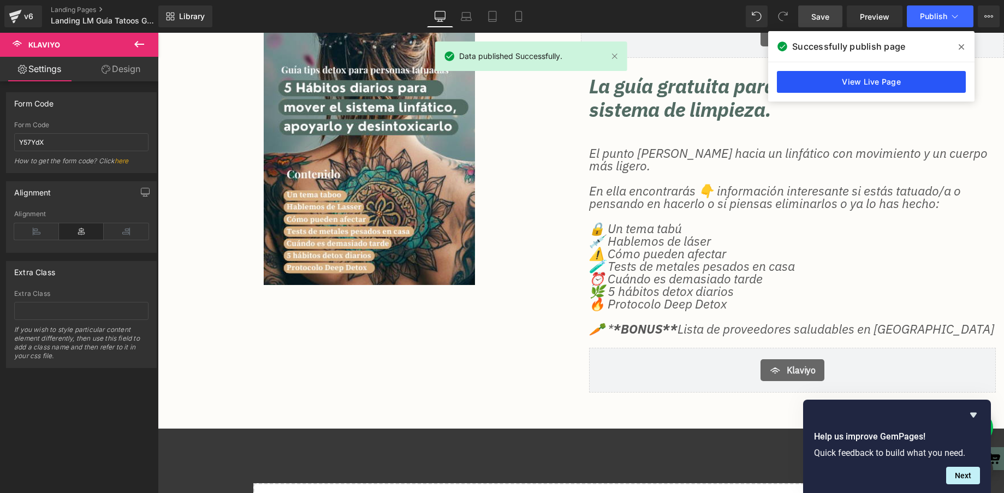
click at [911, 85] on link "View Live Page" at bounding box center [871, 82] width 189 height 22
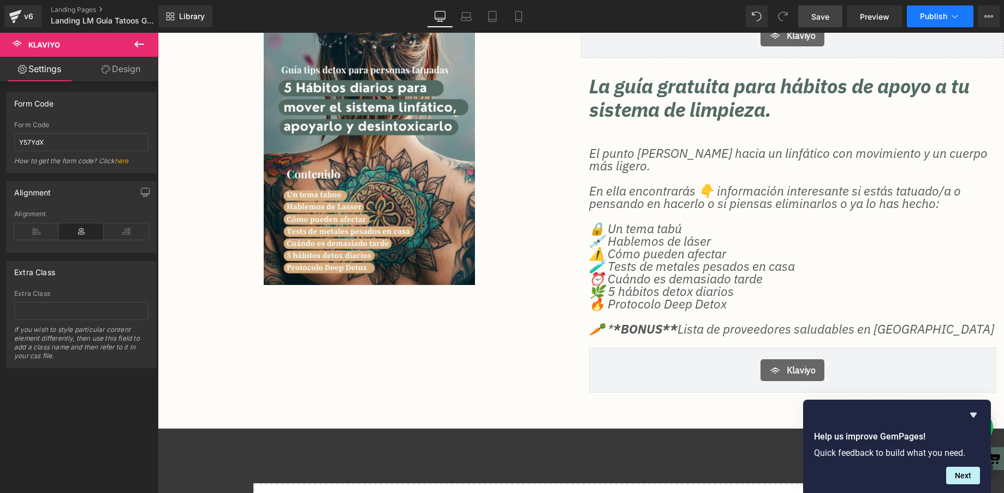
click at [931, 15] on span "Publish" at bounding box center [933, 16] width 27 height 9
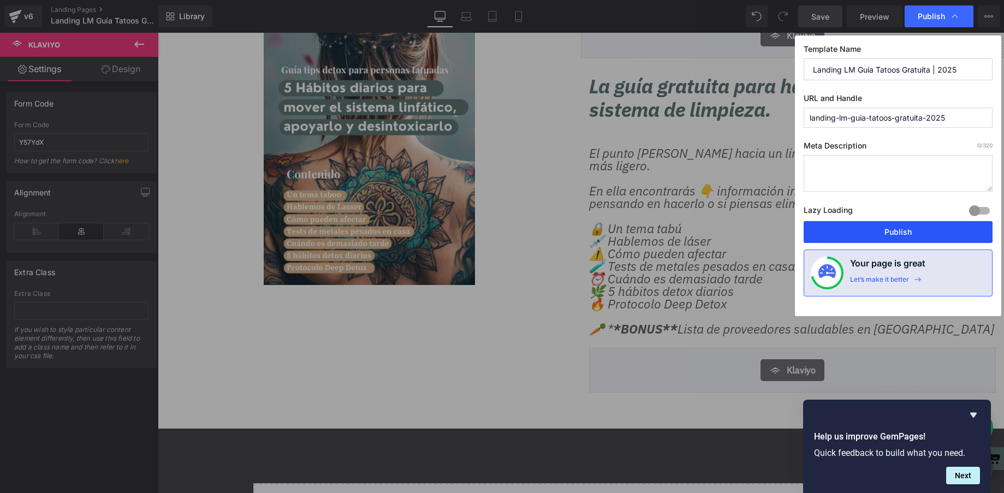
click at [854, 231] on button "Publish" at bounding box center [897, 232] width 189 height 22
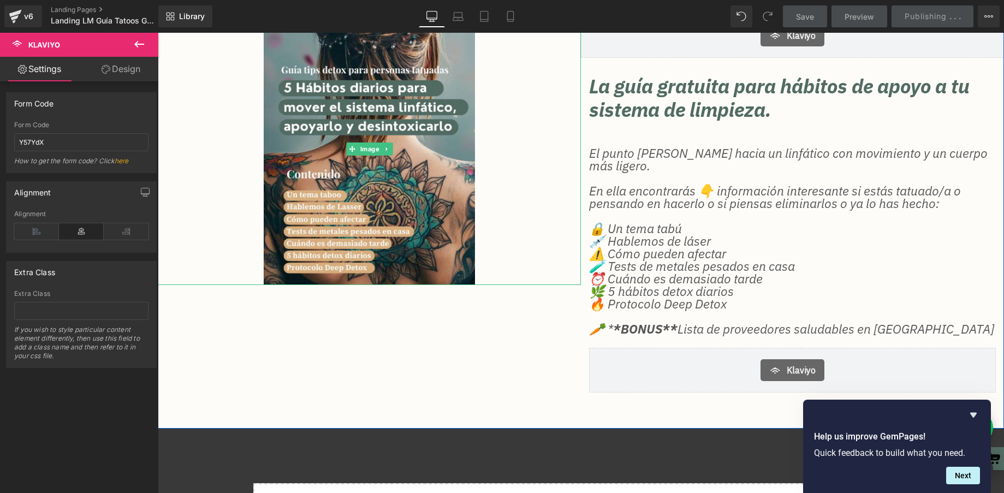
scroll to position [114, 0]
